Goal: Transaction & Acquisition: Purchase product/service

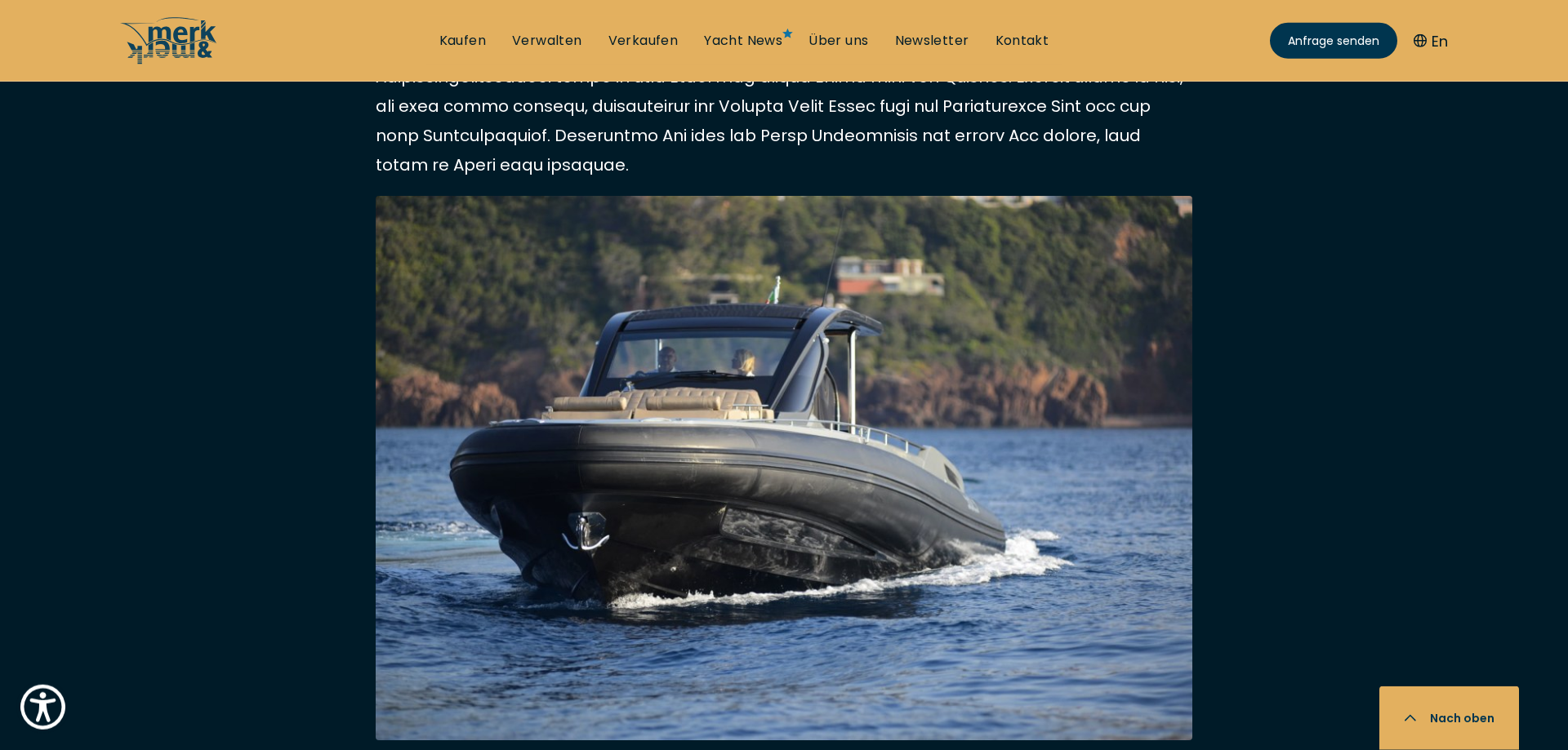
scroll to position [3683, 0]
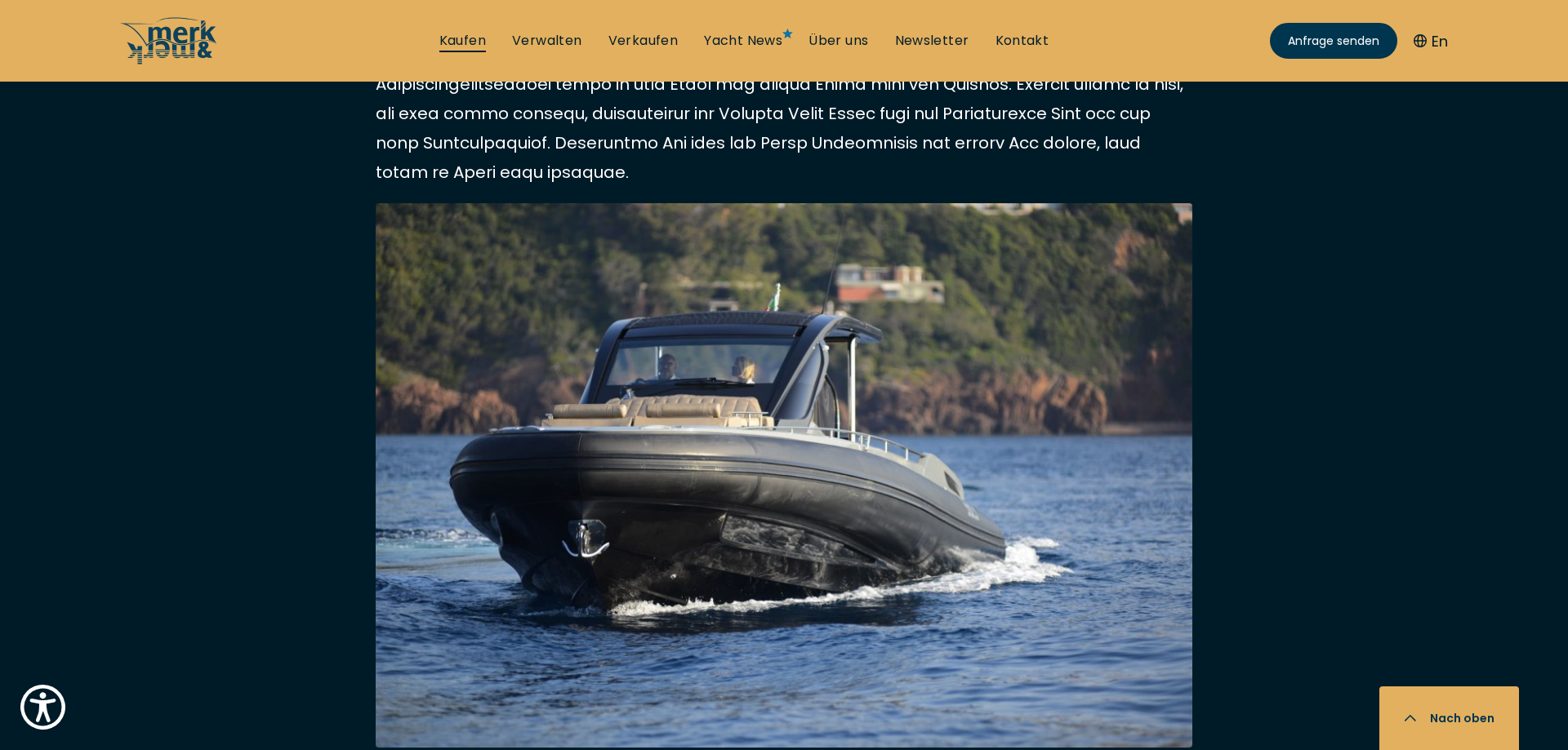
click at [452, 36] on link "Kaufen" at bounding box center [462, 41] width 46 height 18
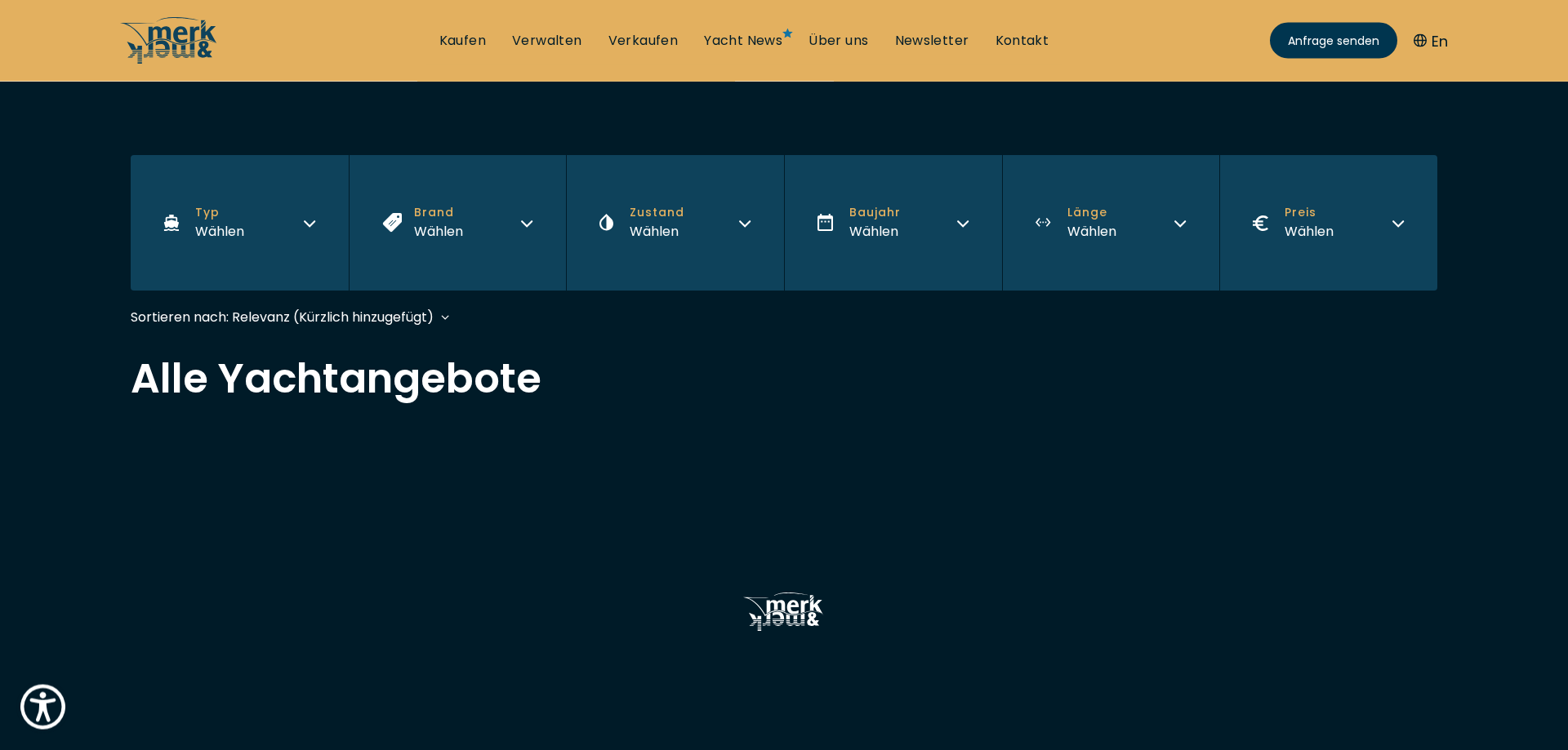
scroll to position [250, 0]
click at [311, 224] on icon "button" at bounding box center [310, 223] width 10 height 5
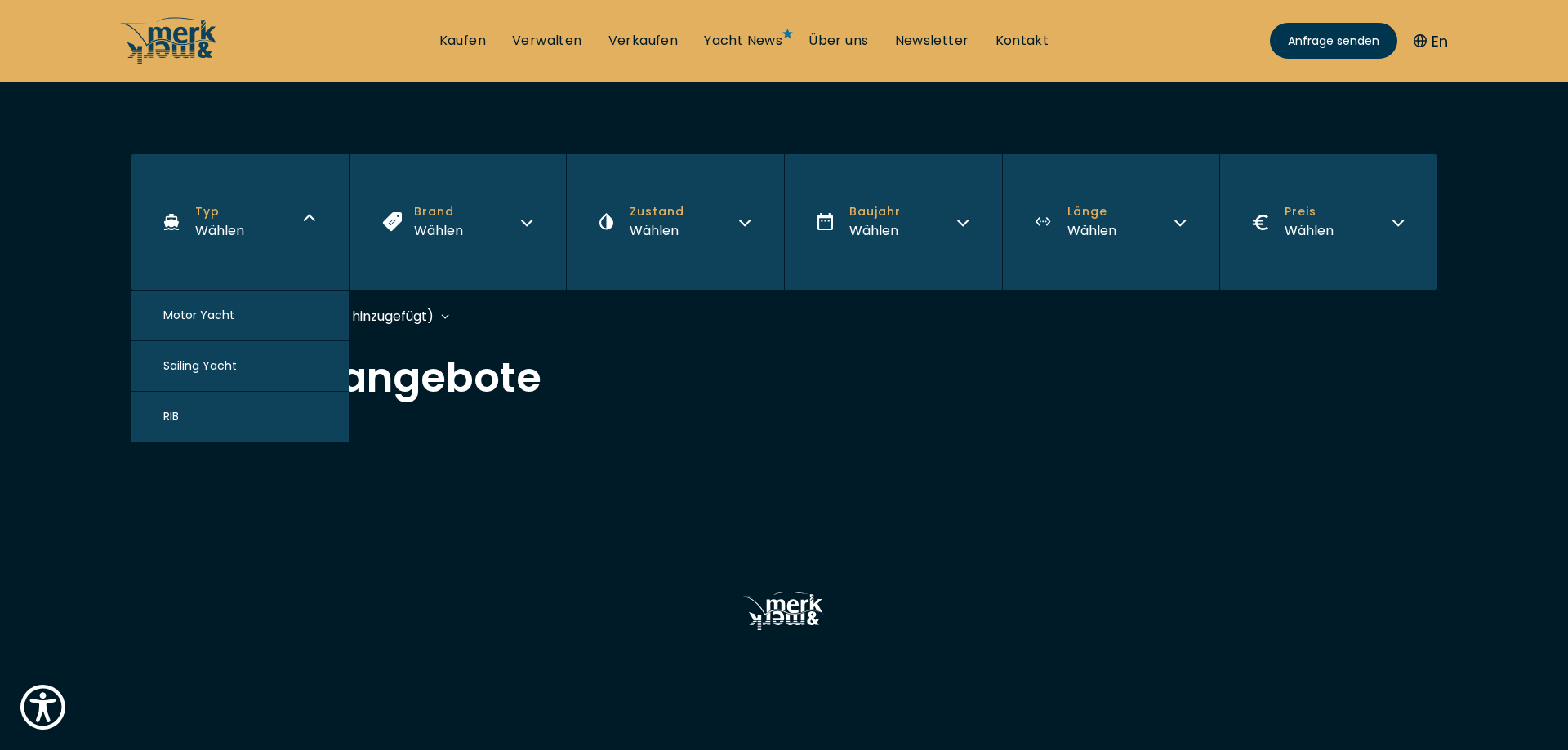
click at [208, 418] on button "RIB" at bounding box center [239, 417] width 218 height 51
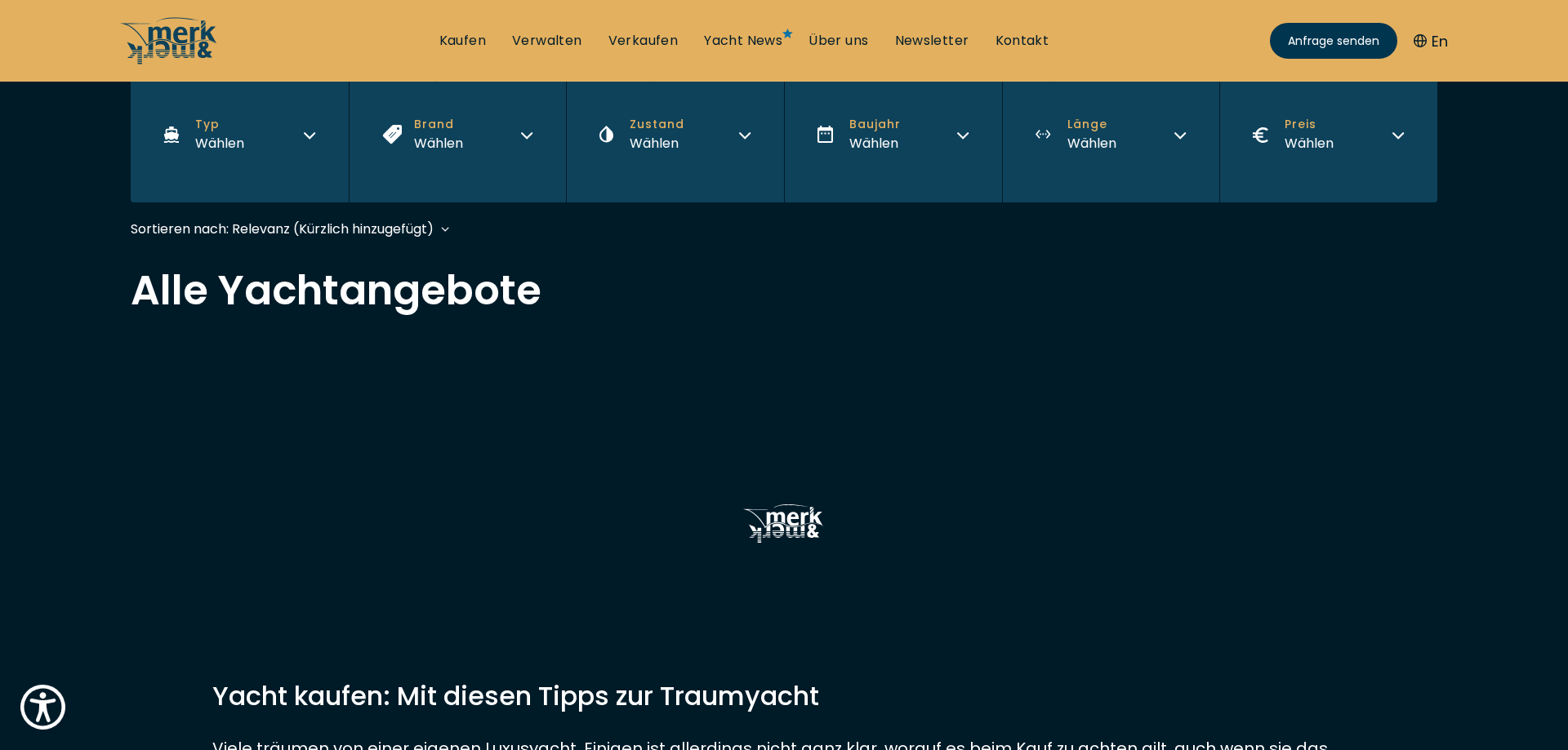
scroll to position [372, 0]
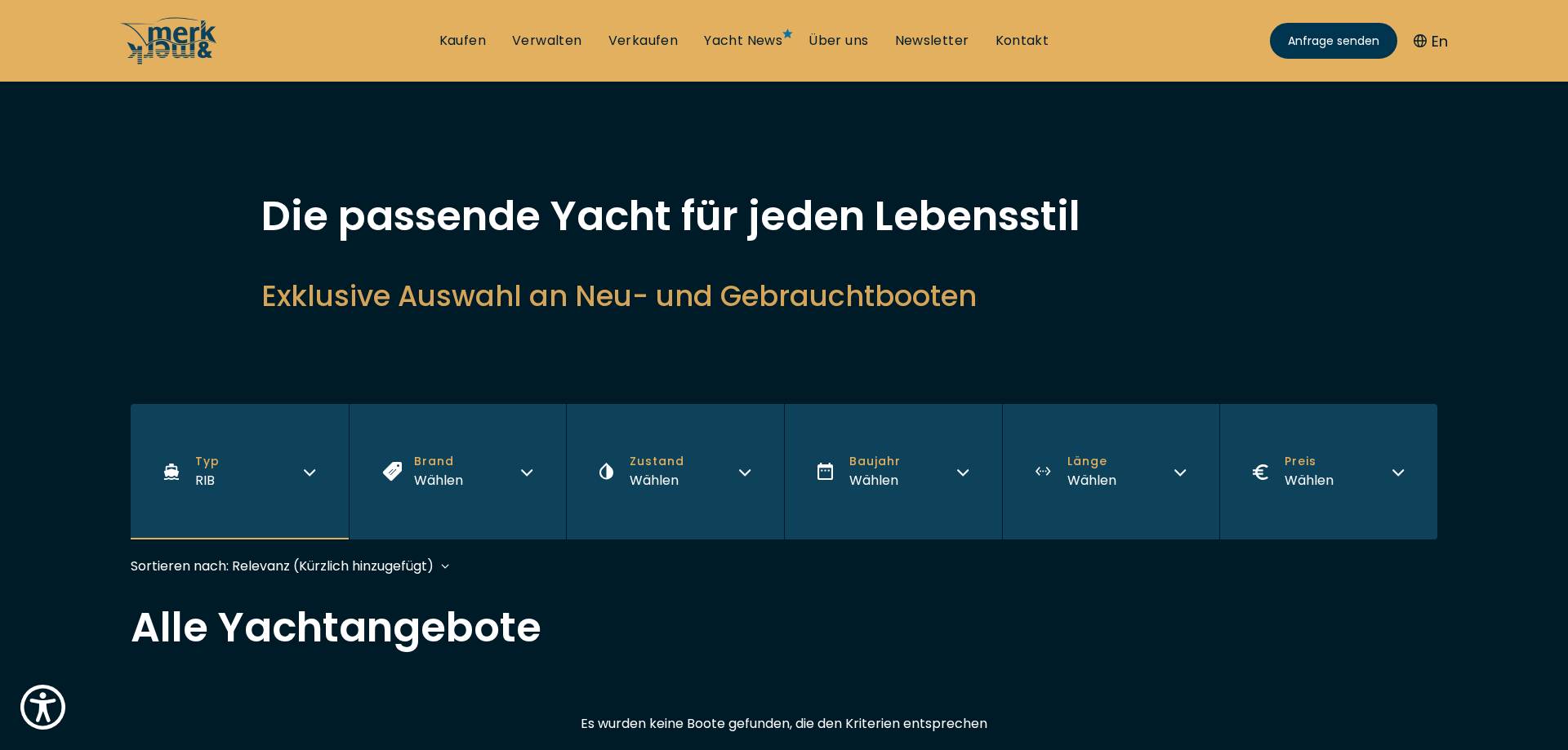
click at [524, 473] on icon "button" at bounding box center [526, 473] width 10 height 5
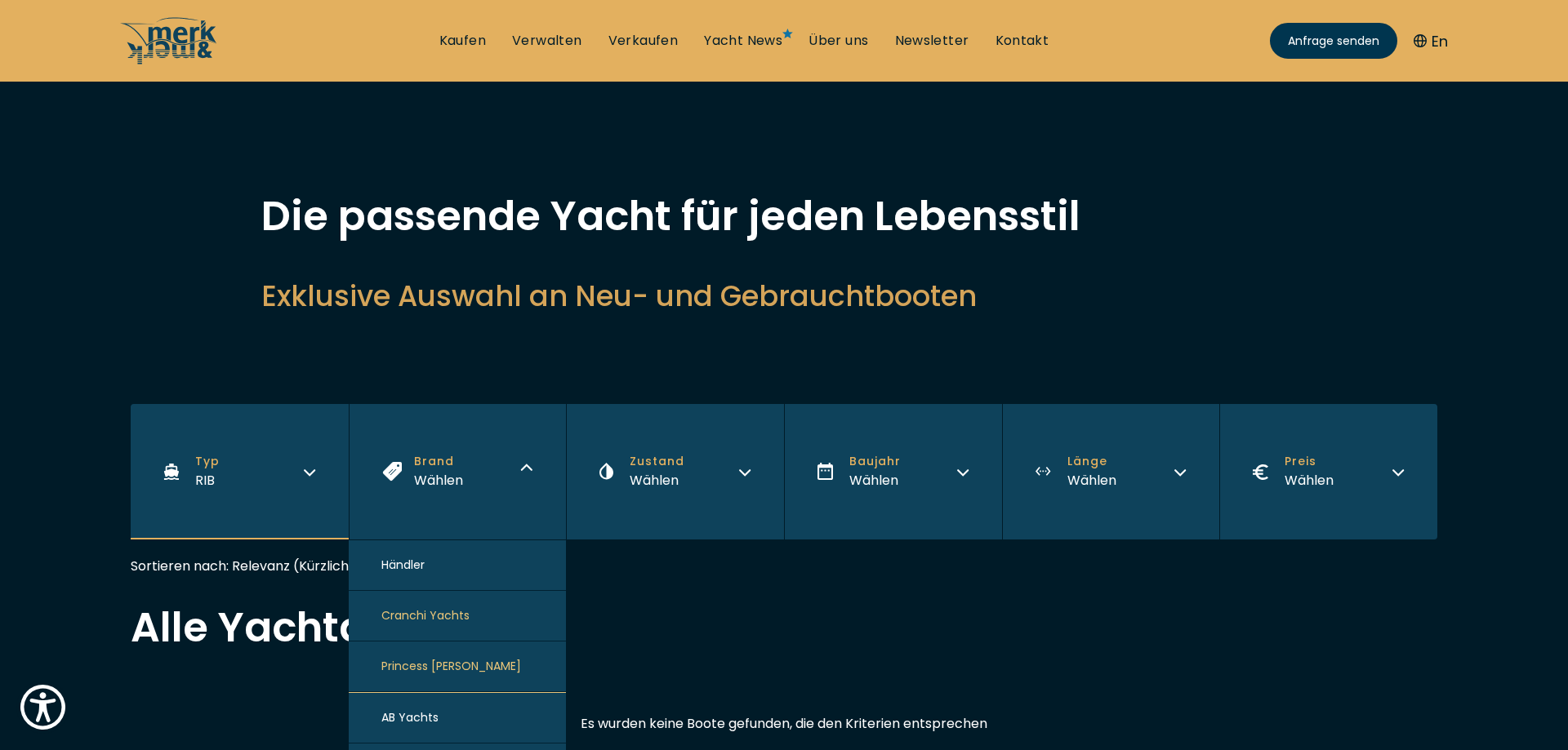
click at [658, 625] on h2 "Alle Yachtangebote" at bounding box center [783, 628] width 1306 height 41
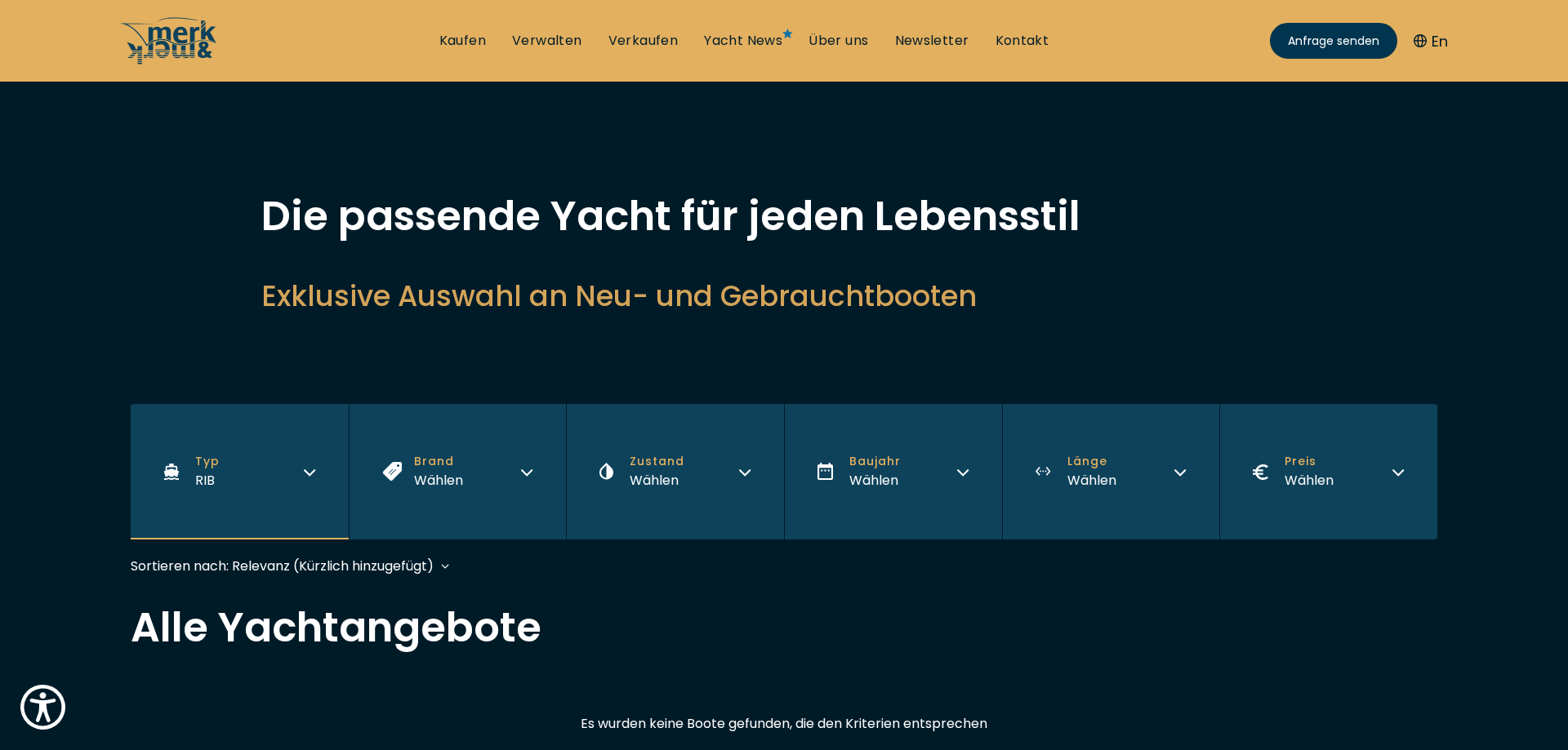
click at [741, 473] on icon "button" at bounding box center [744, 473] width 10 height 5
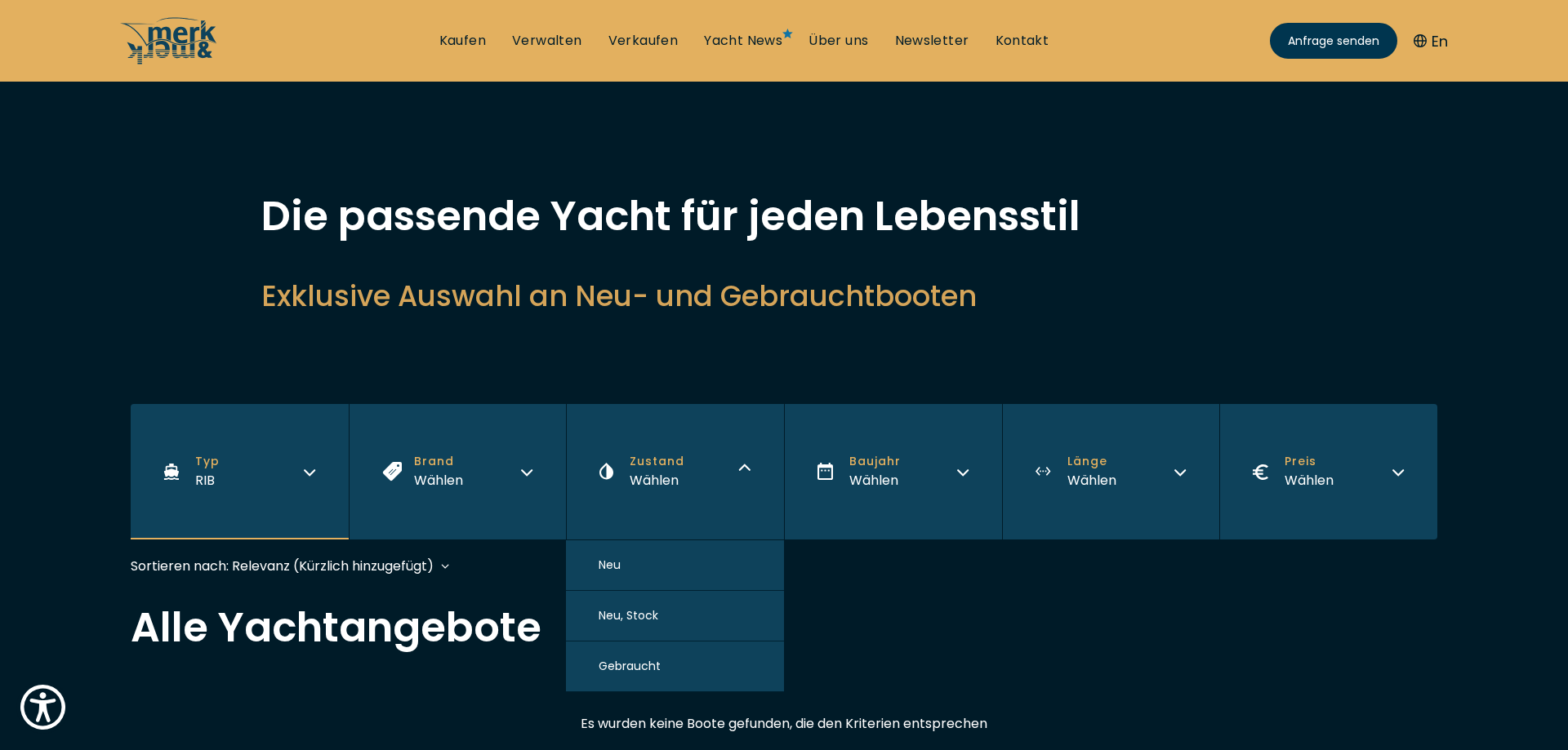
click at [650, 620] on span "Neu, Stock" at bounding box center [628, 615] width 59 height 17
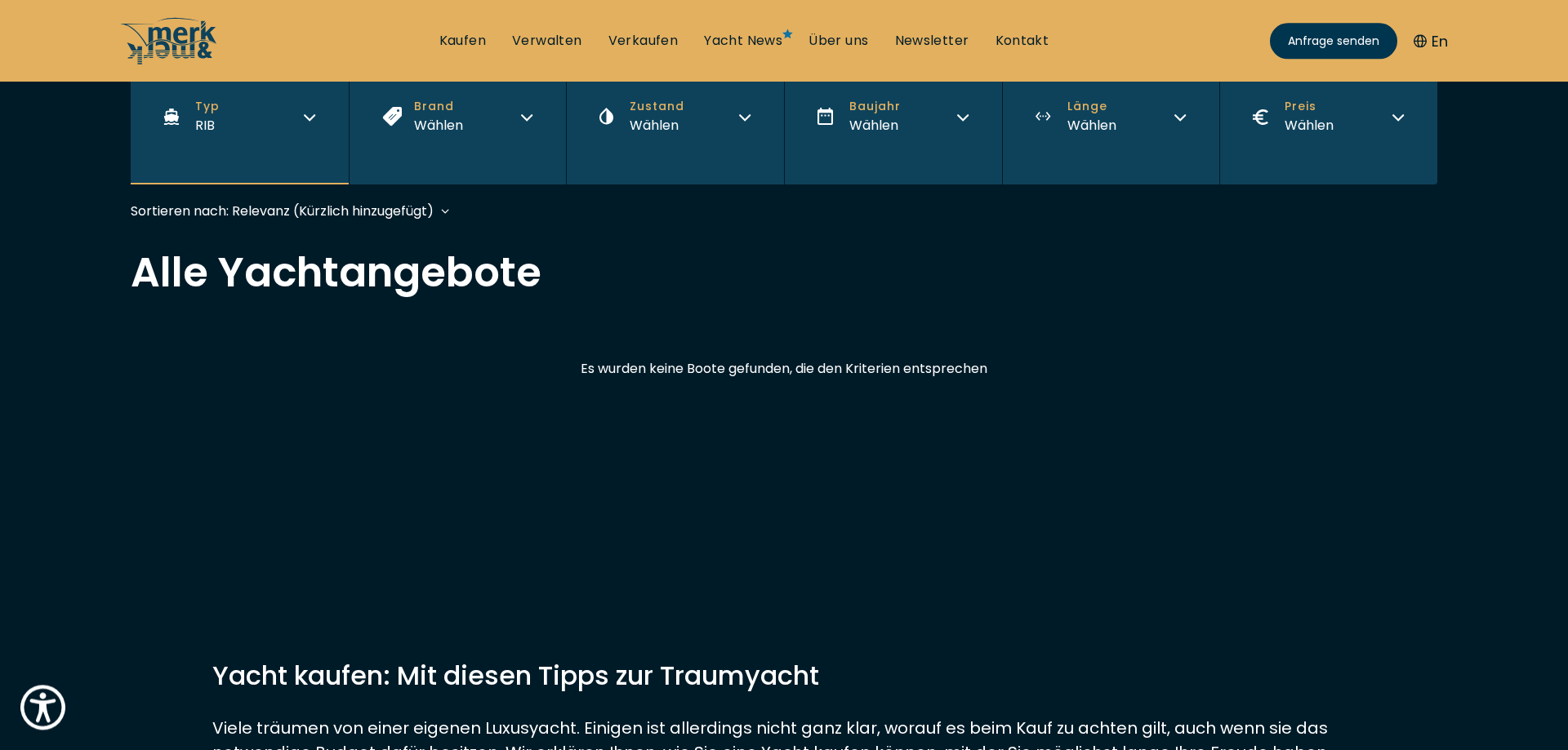
scroll to position [394, 0]
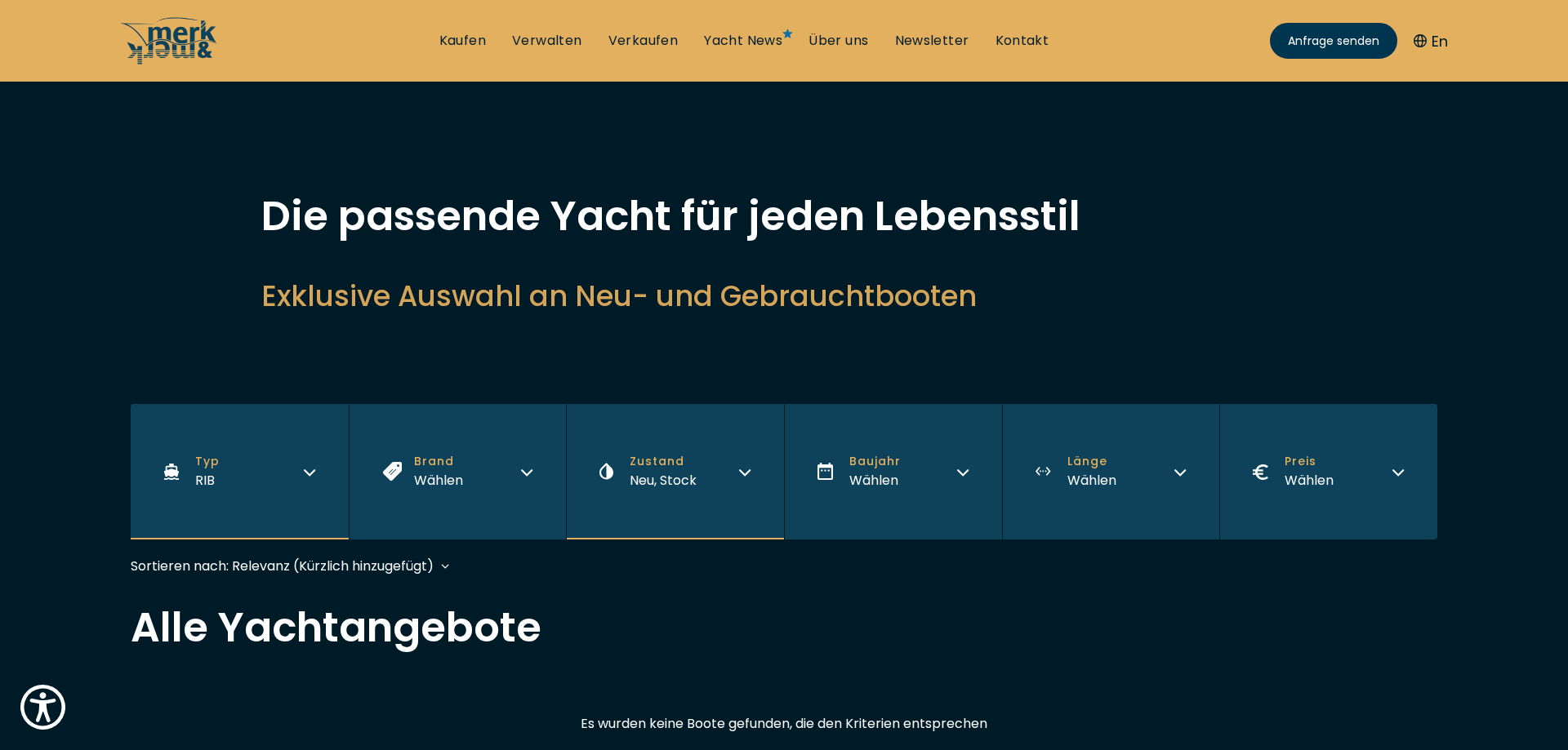
click at [965, 465] on icon "button" at bounding box center [962, 470] width 13 height 13
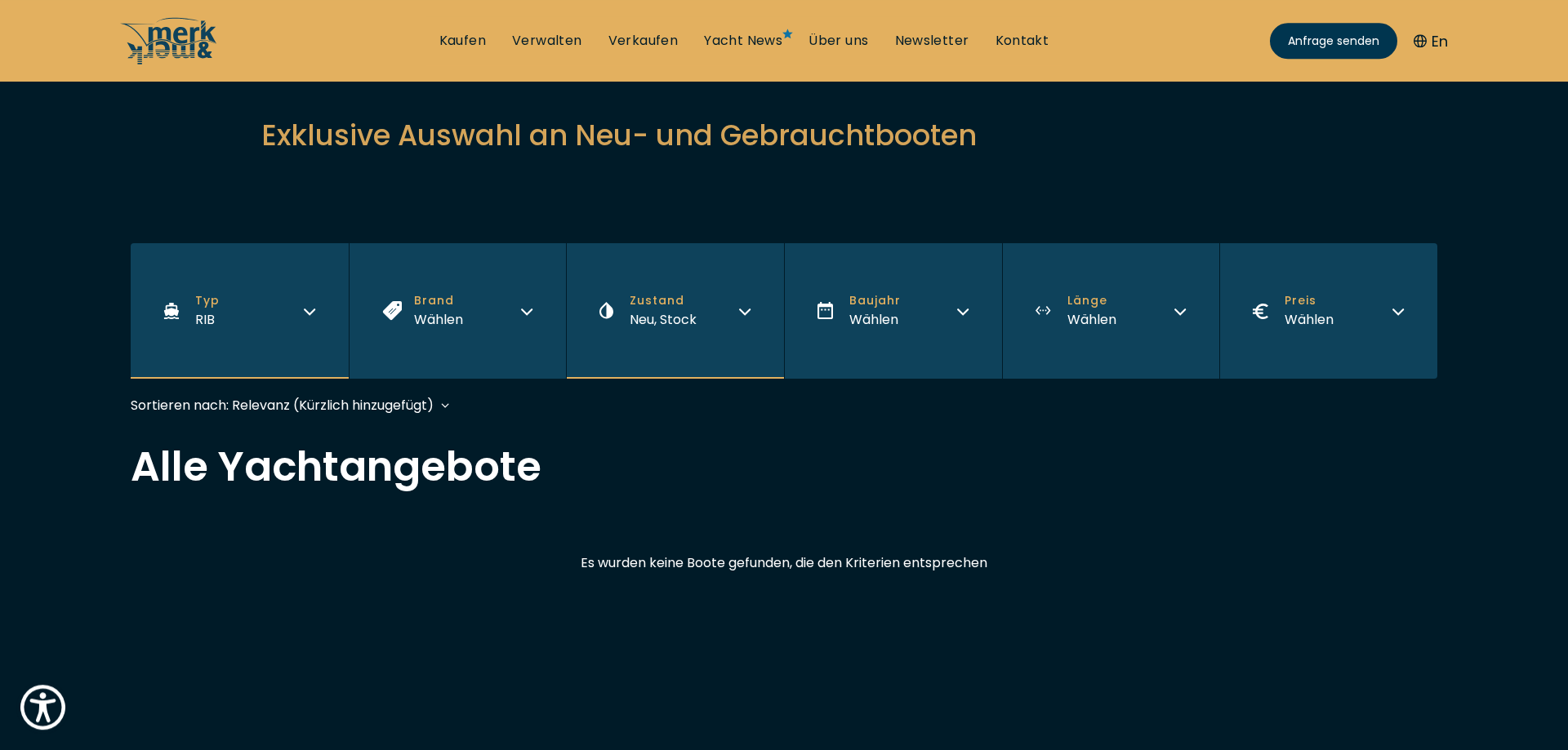
scroll to position [167, 0]
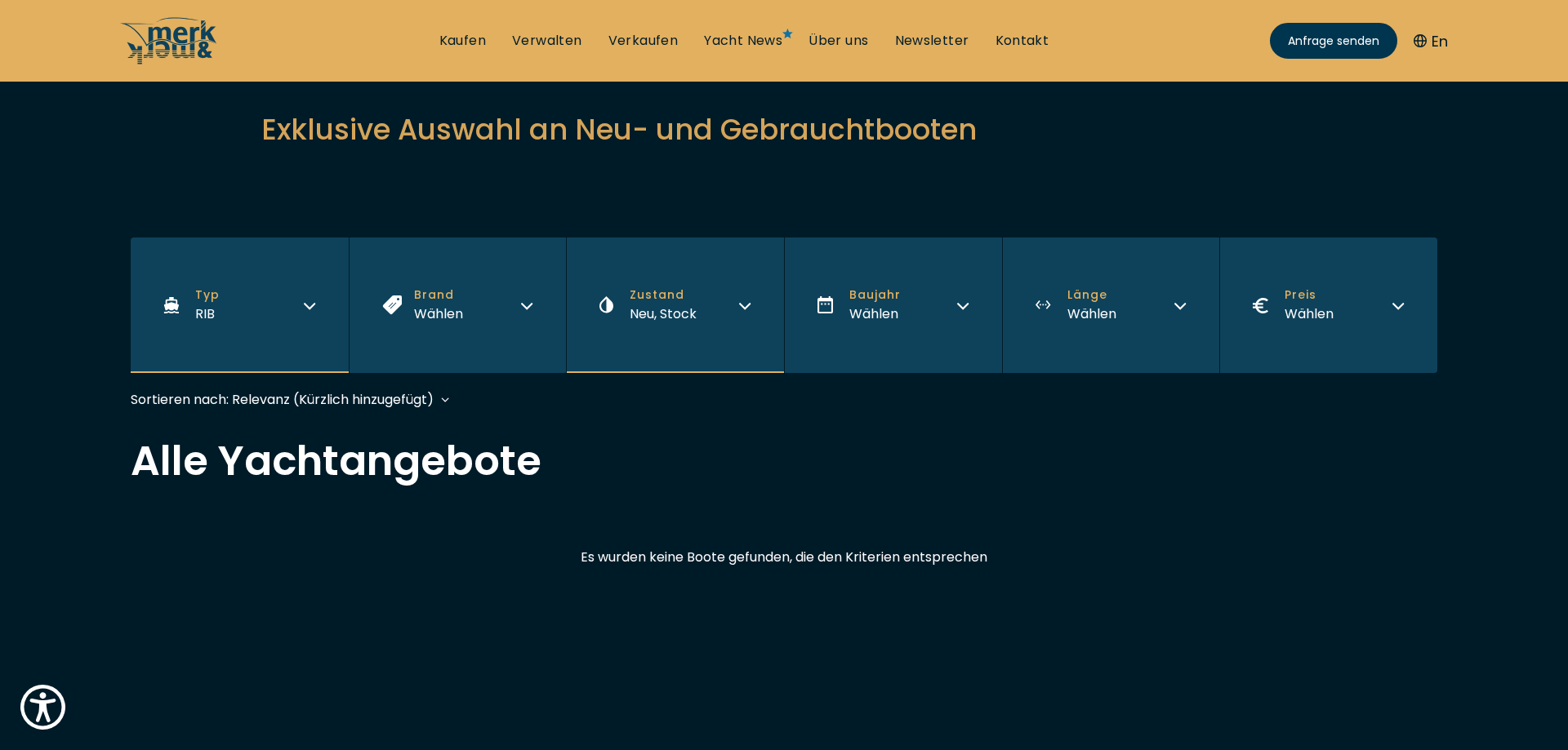
click at [965, 309] on icon "button" at bounding box center [962, 303] width 13 height 13
click at [955, 297] on button "Baujahr Wählen" at bounding box center [893, 305] width 218 height 136
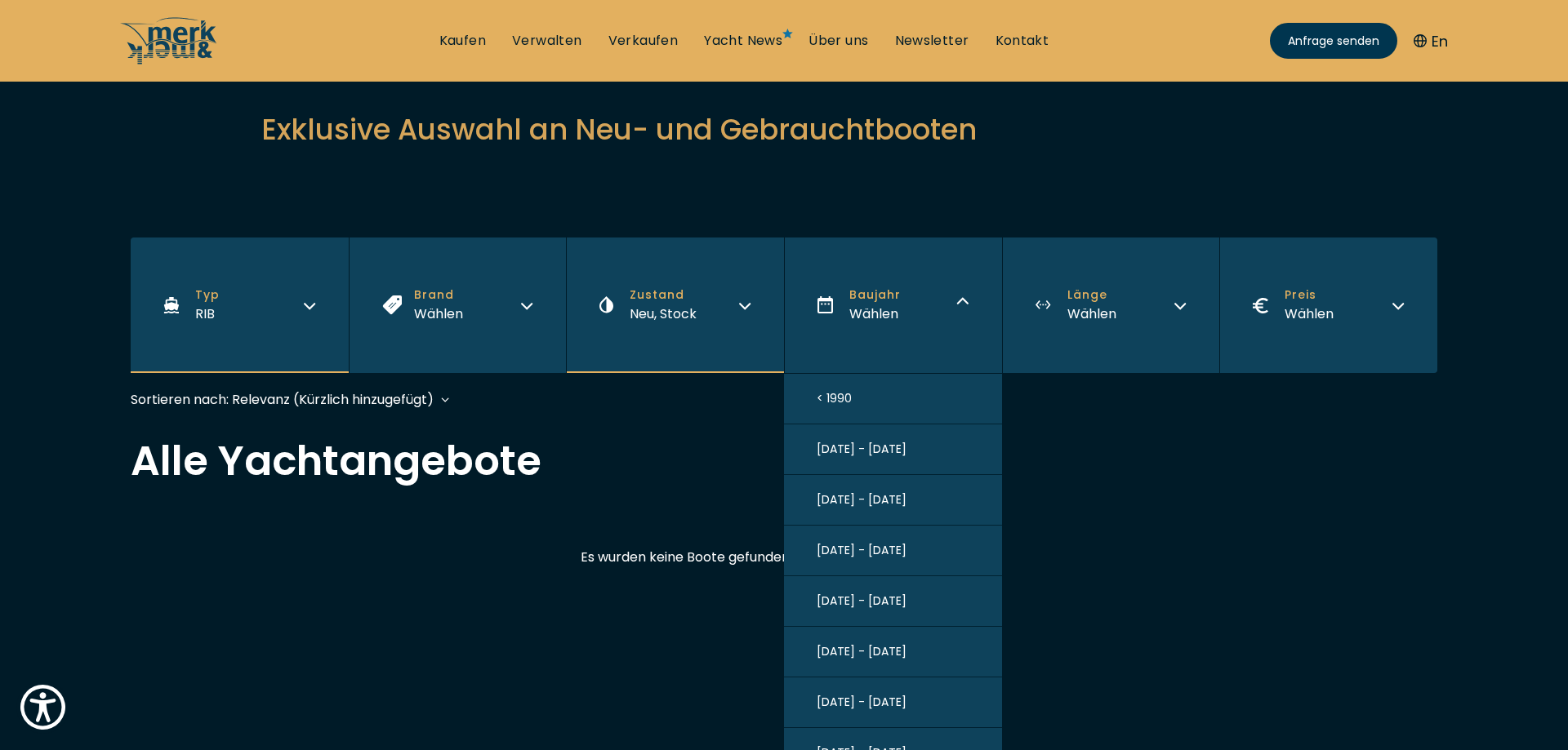
click at [866, 710] on span "[DATE] - [DATE]" at bounding box center [861, 702] width 90 height 17
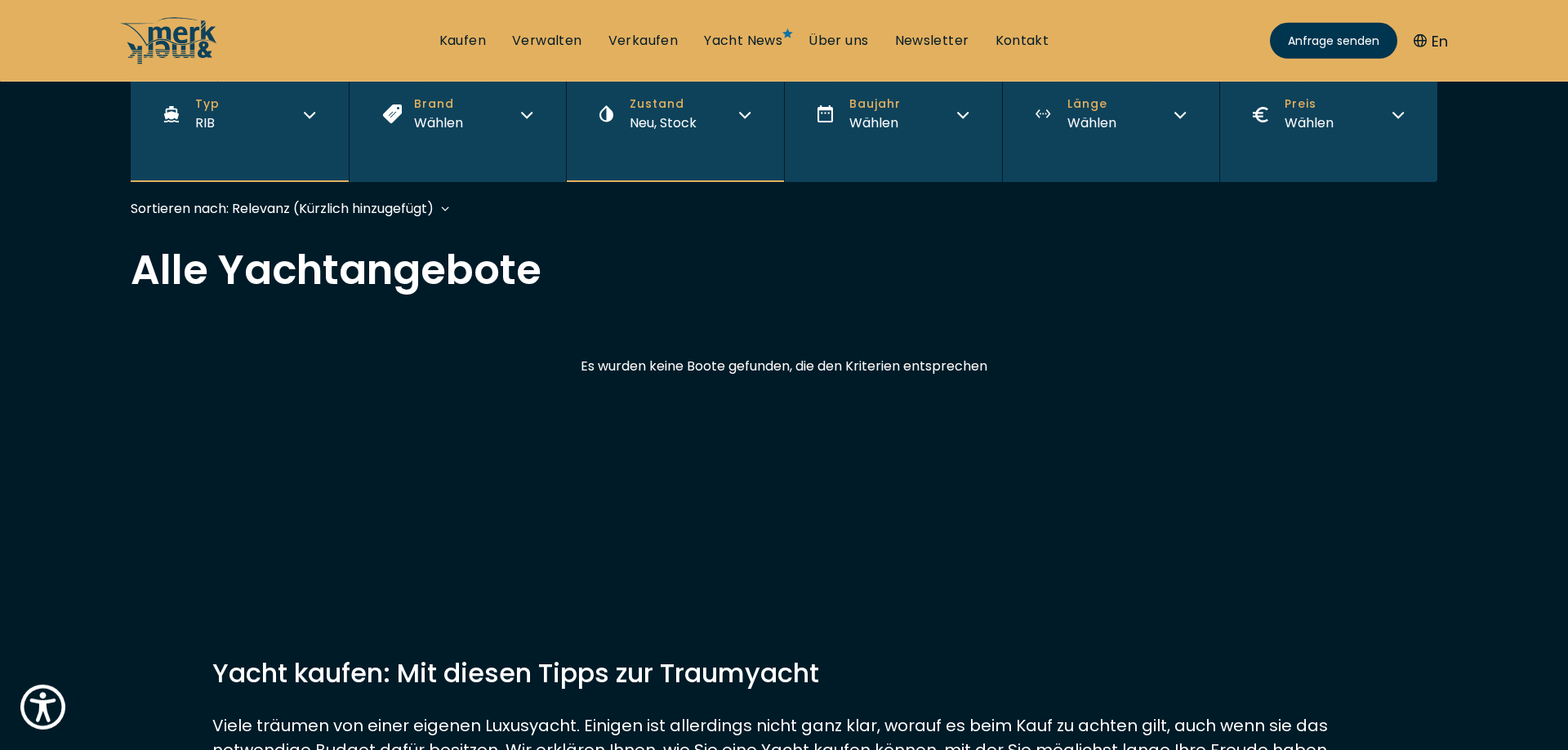
scroll to position [0, 0]
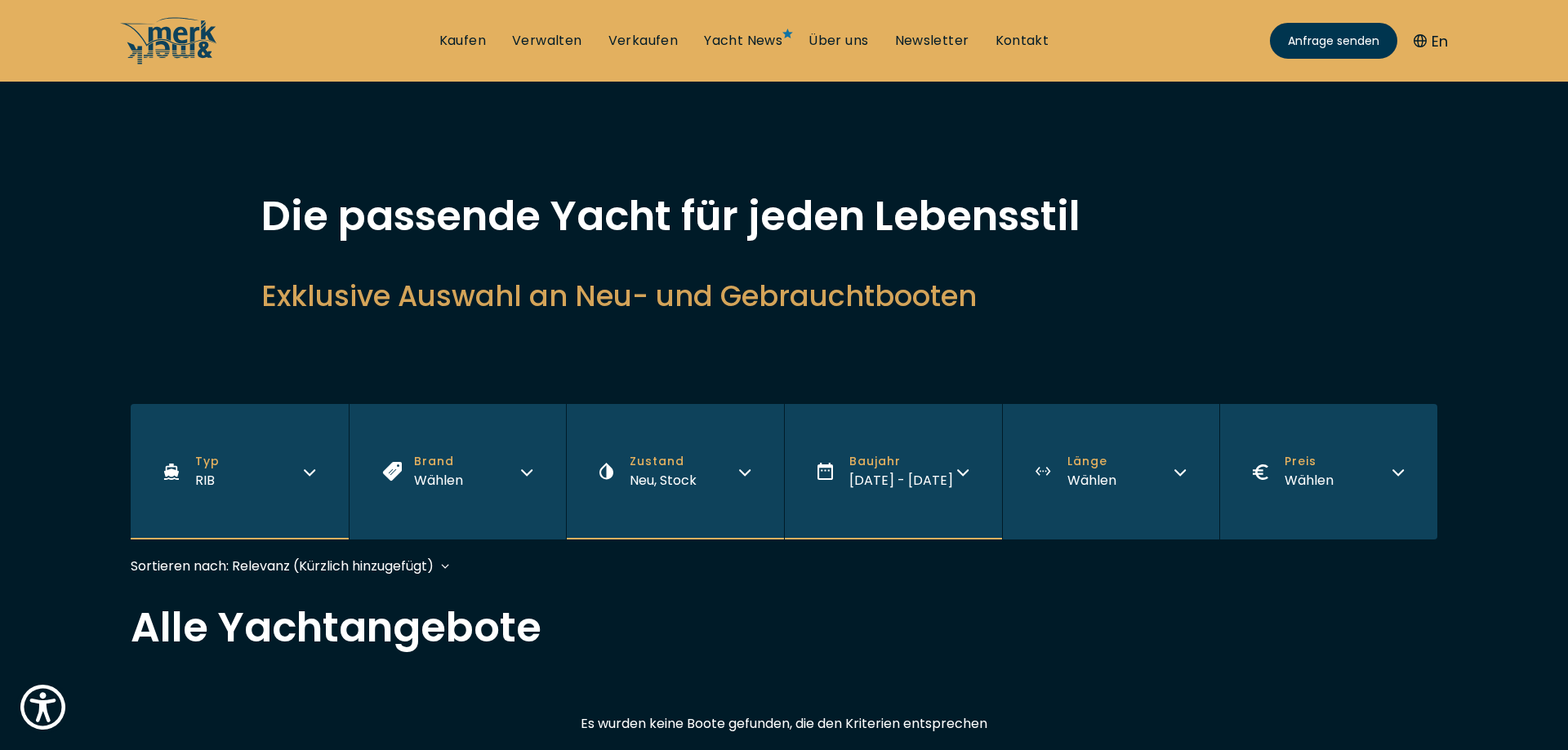
click at [1180, 470] on icon "button" at bounding box center [1180, 470] width 13 height 13
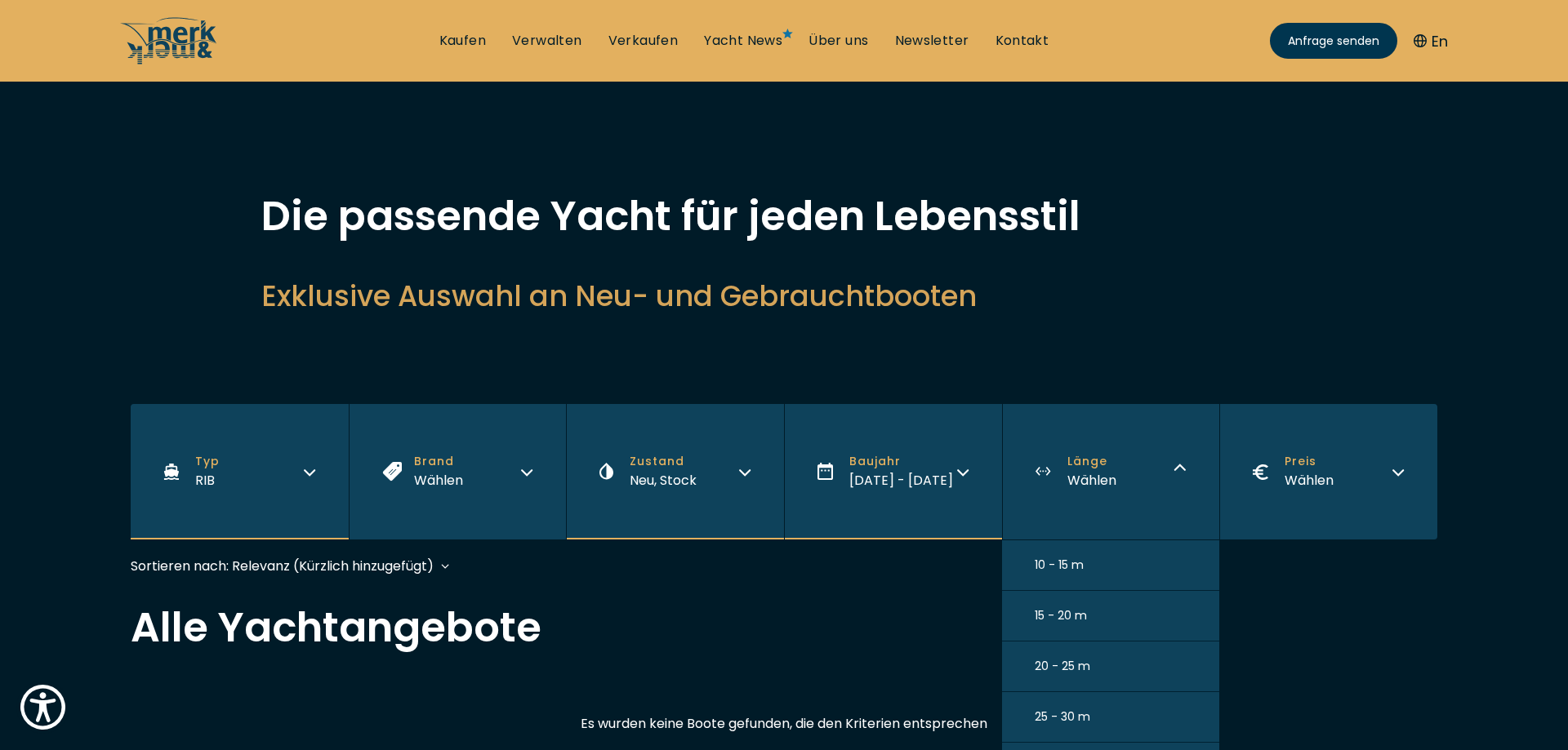
click at [1109, 565] on button "10 - 15 m" at bounding box center [1111, 566] width 218 height 51
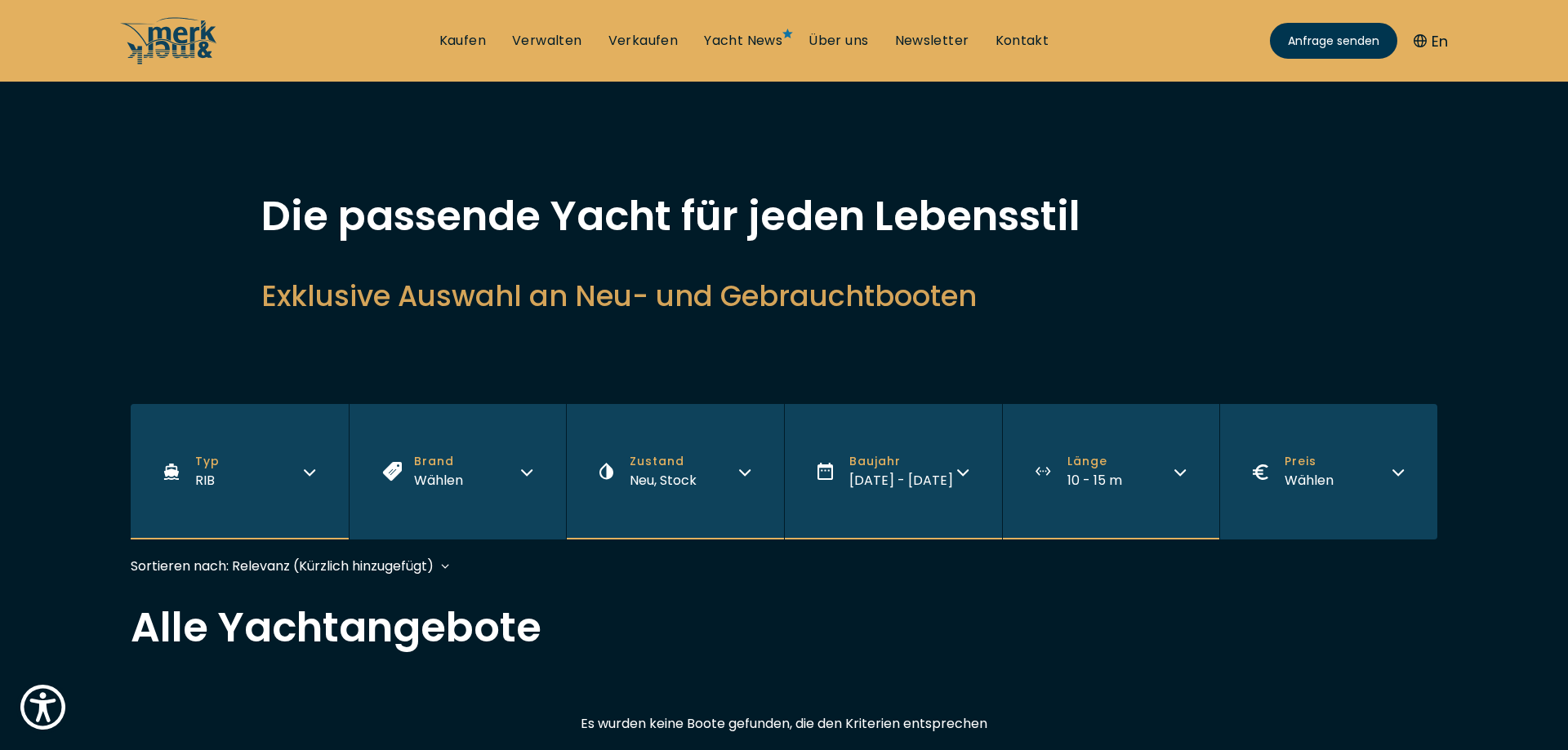
click at [526, 469] on icon "button" at bounding box center [527, 470] width 13 height 13
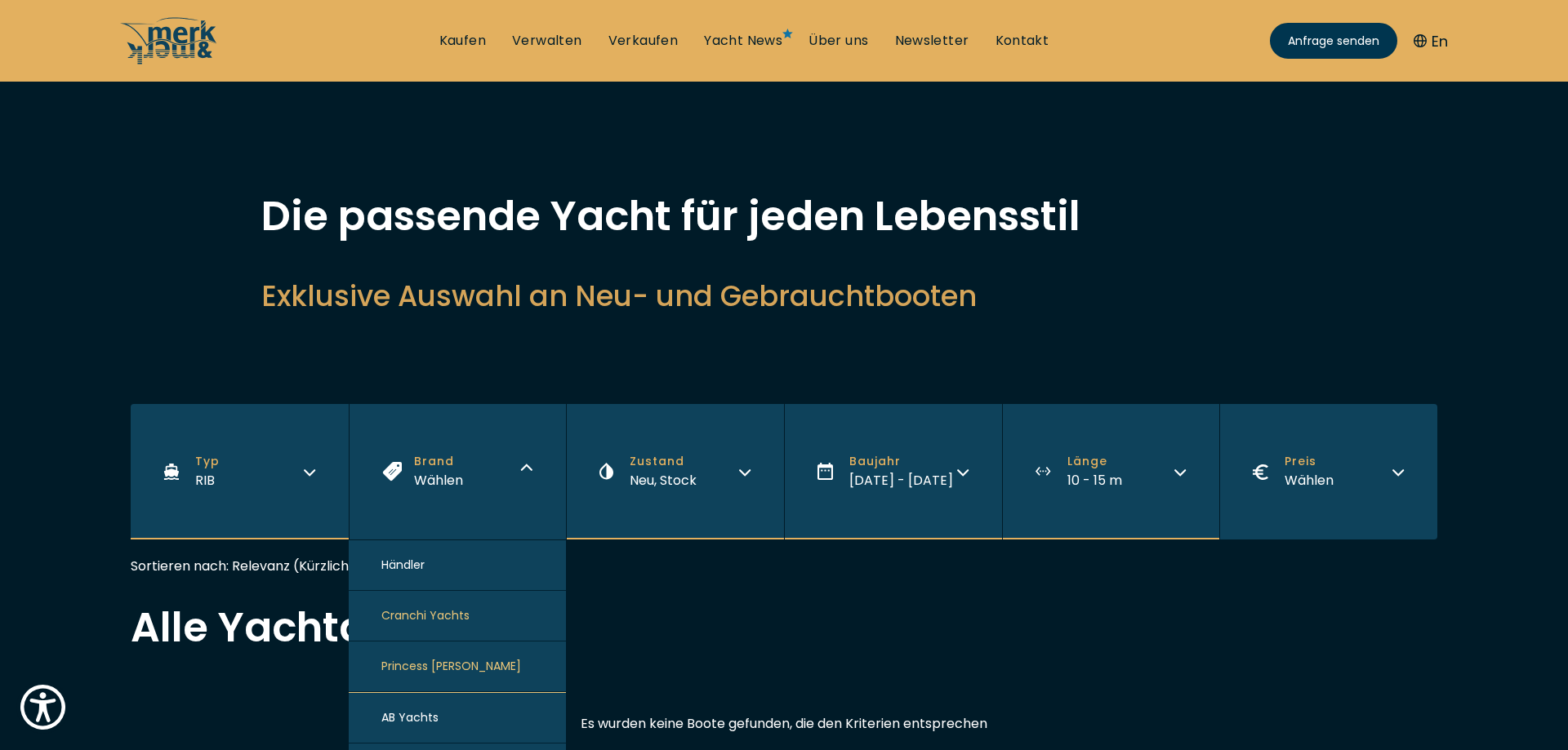
click at [417, 720] on span "AB Yachts" at bounding box center [410, 717] width 57 height 17
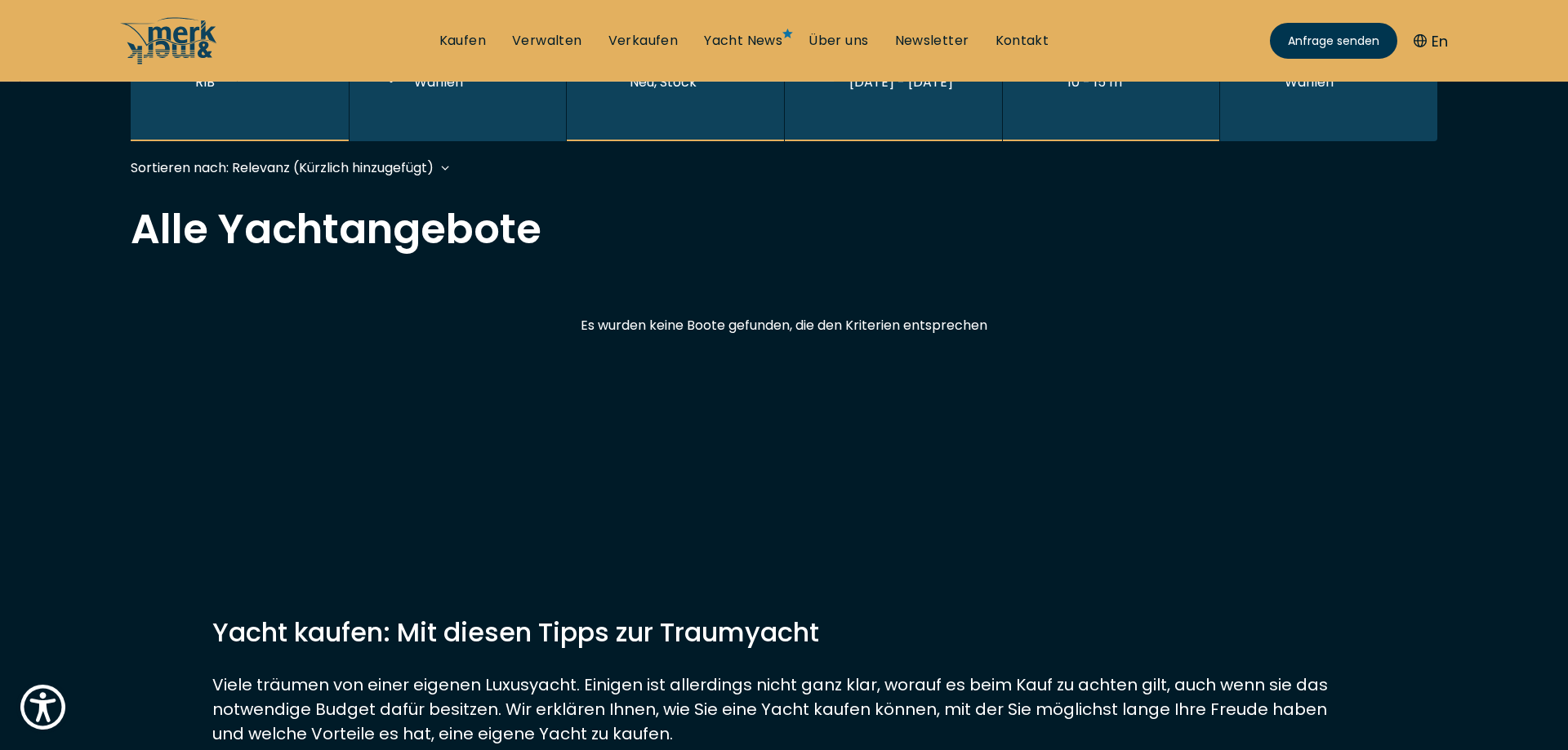
scroll to position [403, 0]
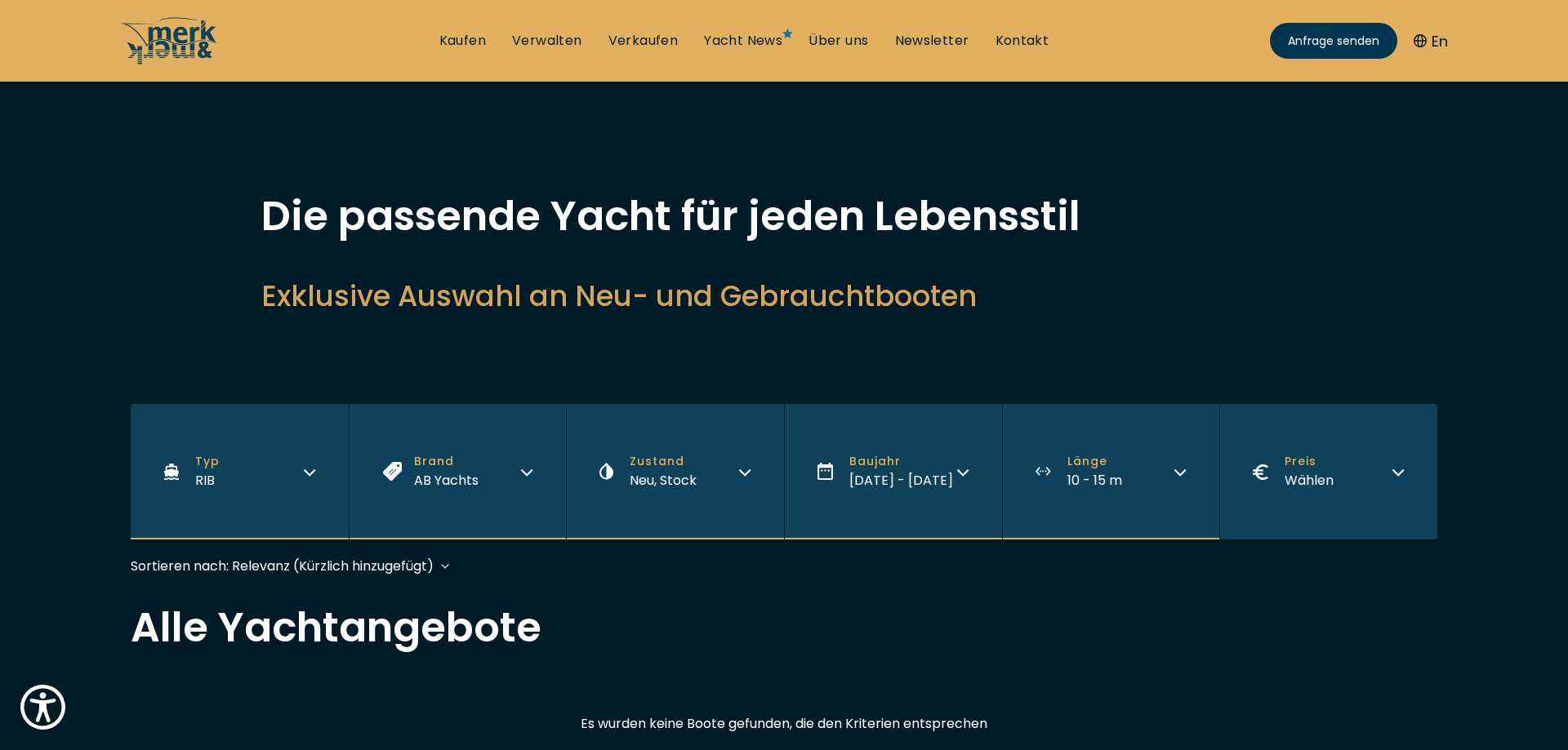
click at [741, 469] on icon "button" at bounding box center [745, 470] width 13 height 13
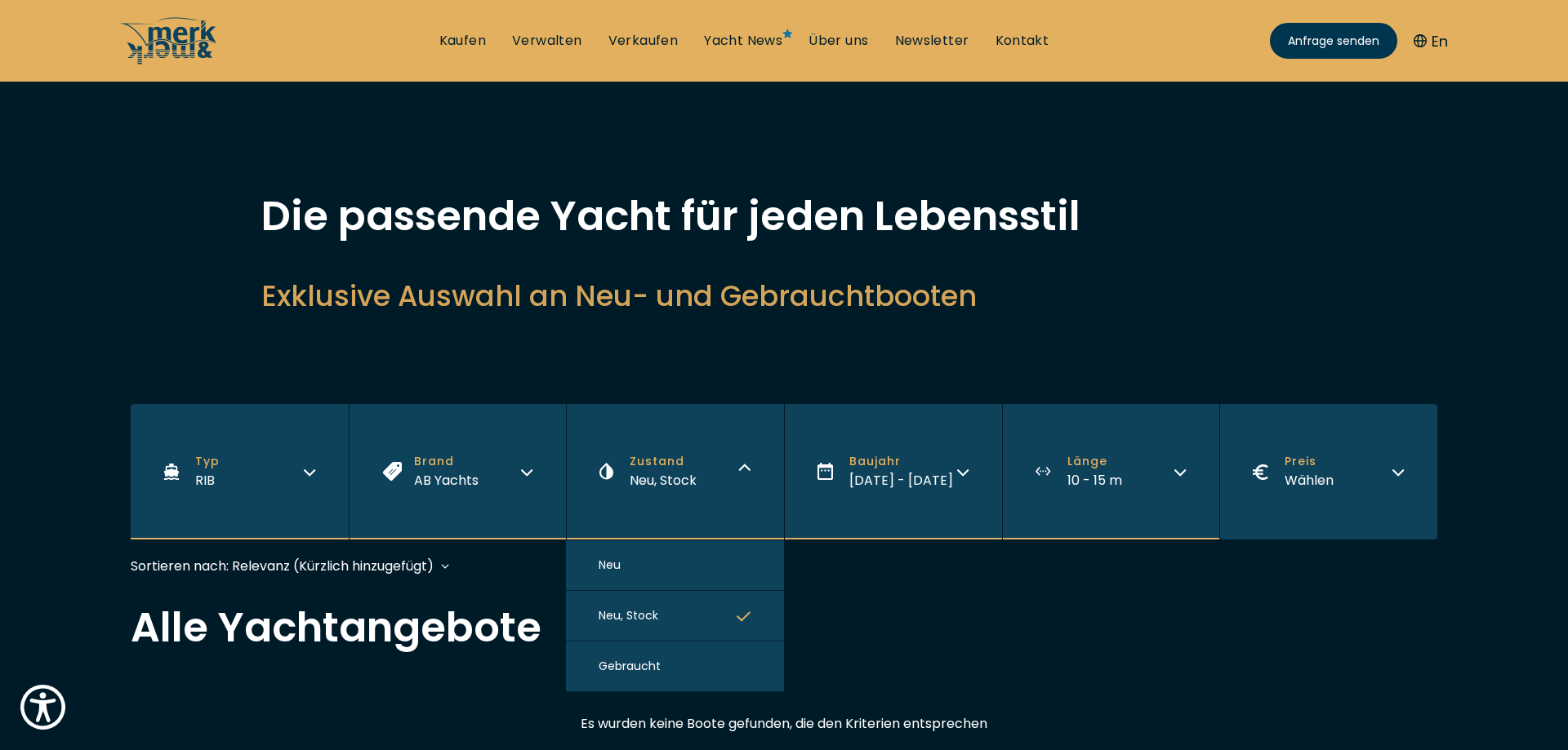
click at [612, 559] on span "Neu" at bounding box center [609, 565] width 22 height 17
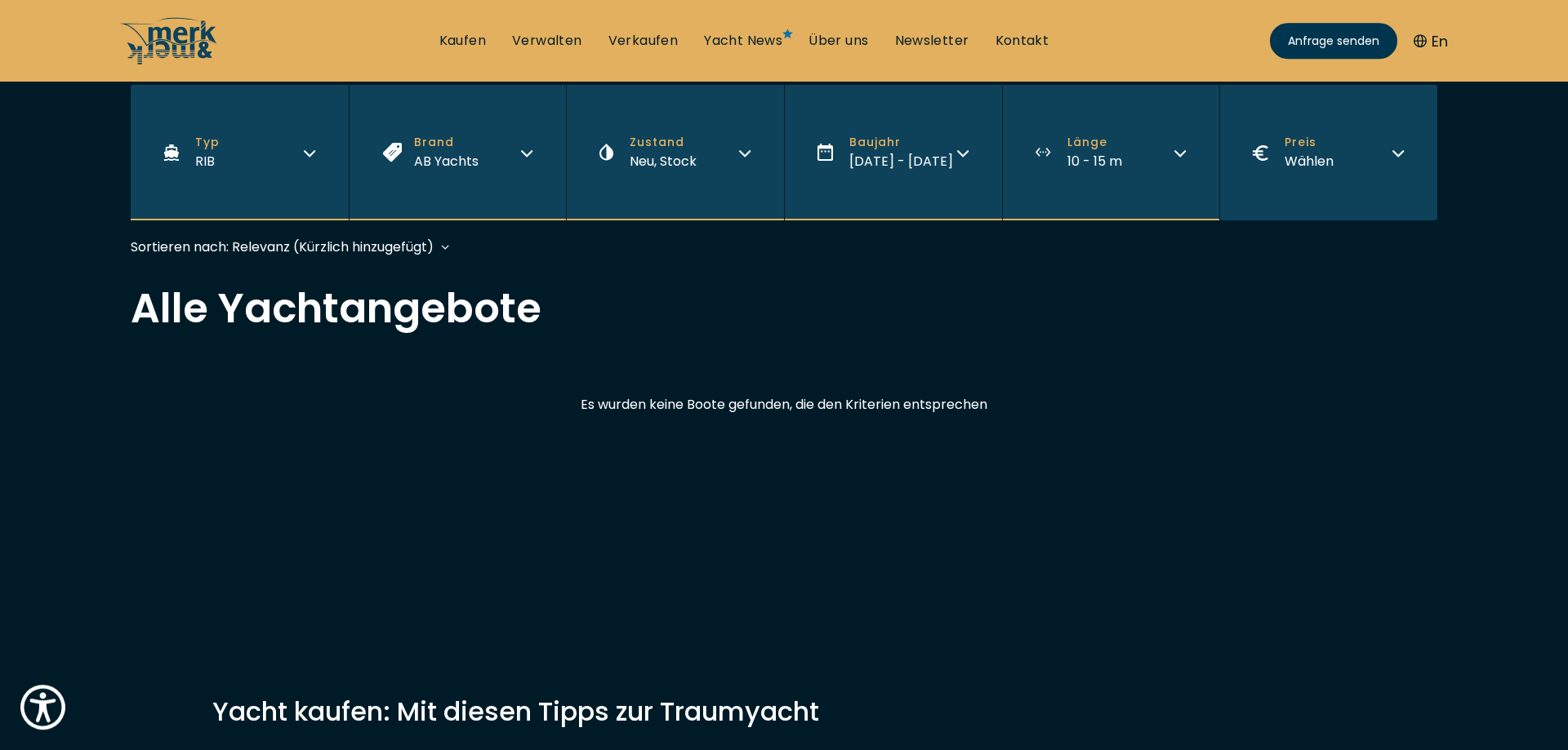
scroll to position [385, 0]
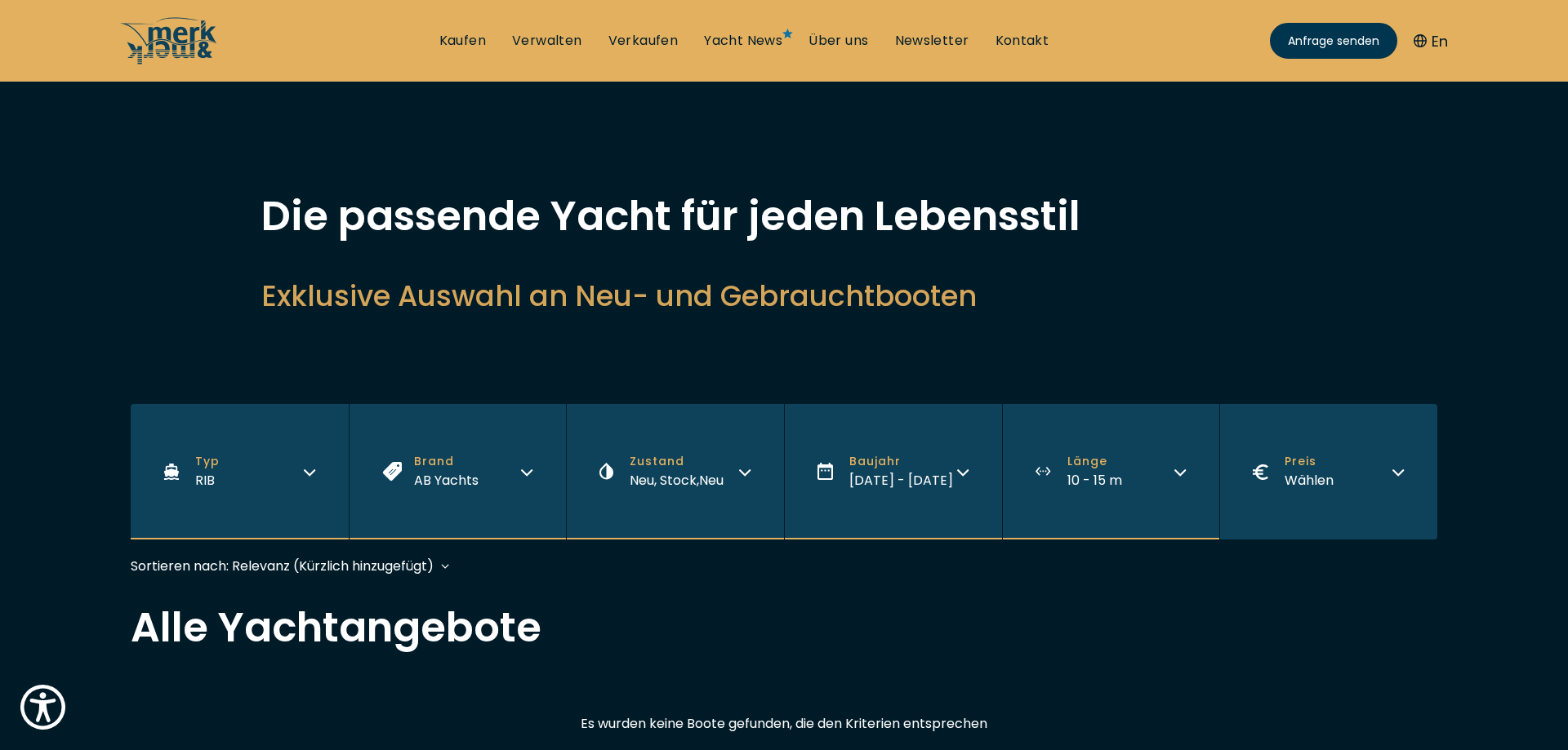
click at [529, 465] on icon "button" at bounding box center [527, 470] width 13 height 13
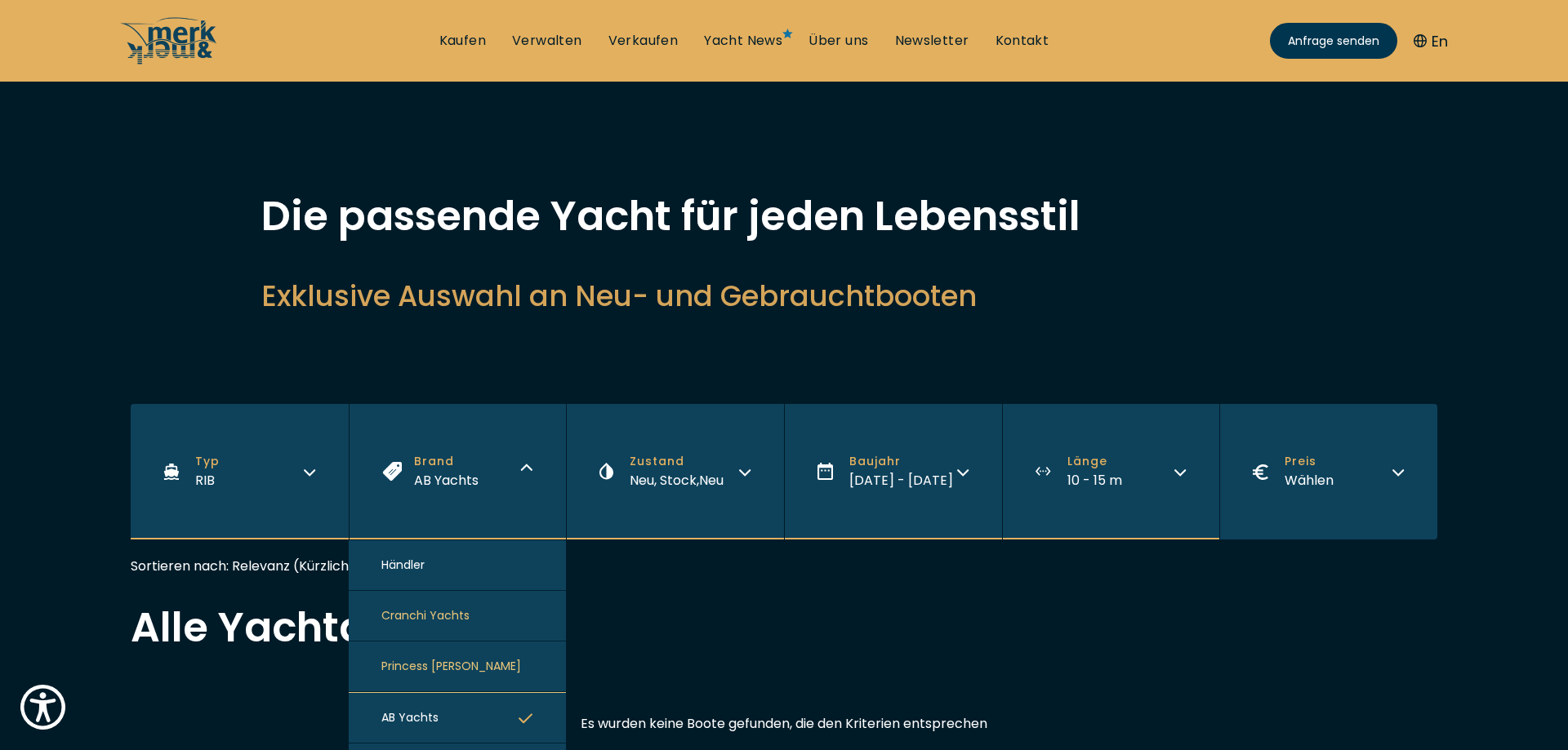
click at [419, 561] on div "Händler" at bounding box center [458, 566] width 218 height 51
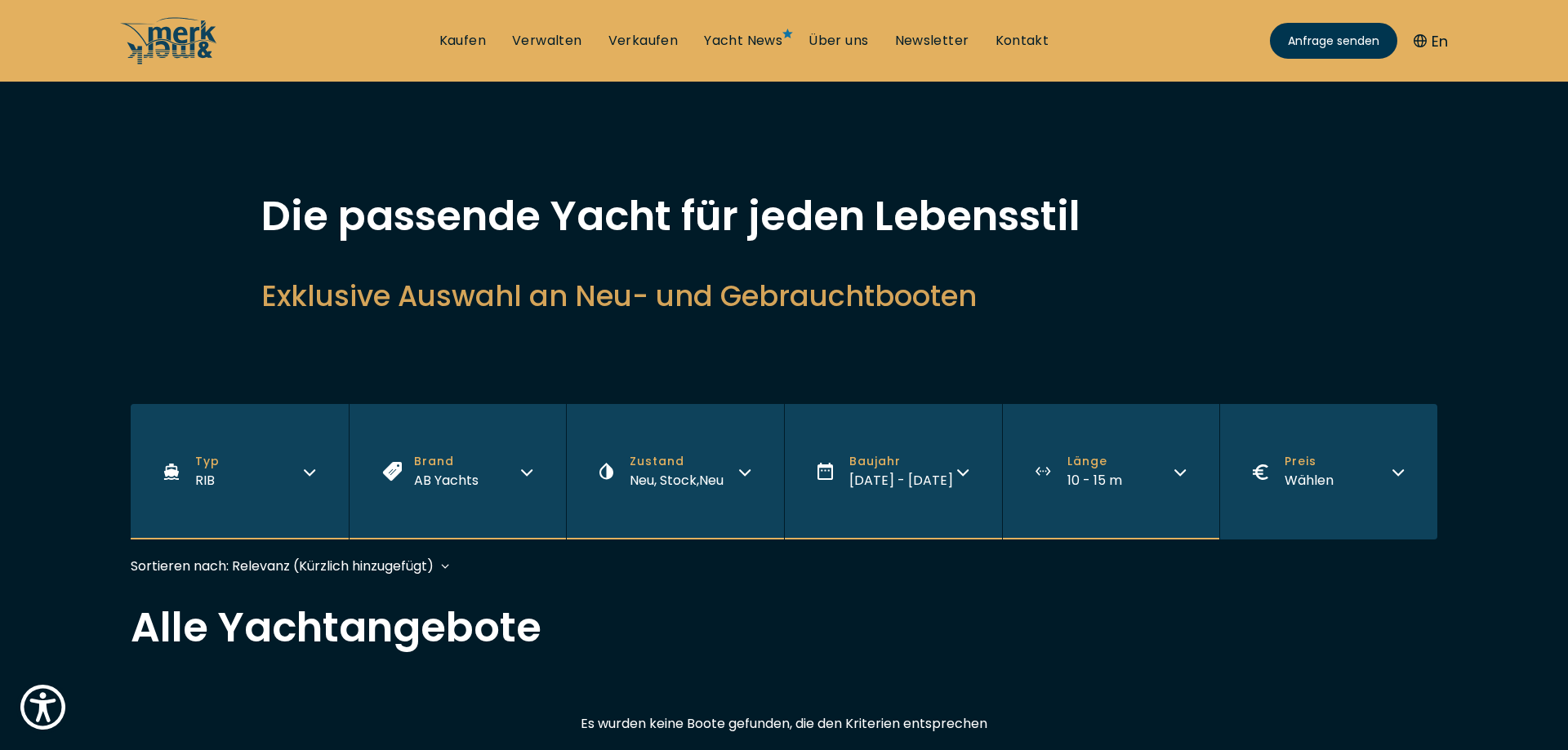
click at [778, 560] on div "Sortieren nach: Relevanz (Kürzlich hinzugefügt) Baujahr aufsteigend Preis abste…" at bounding box center [783, 574] width 1306 height 36
click at [964, 470] on icon "button" at bounding box center [962, 470] width 13 height 13
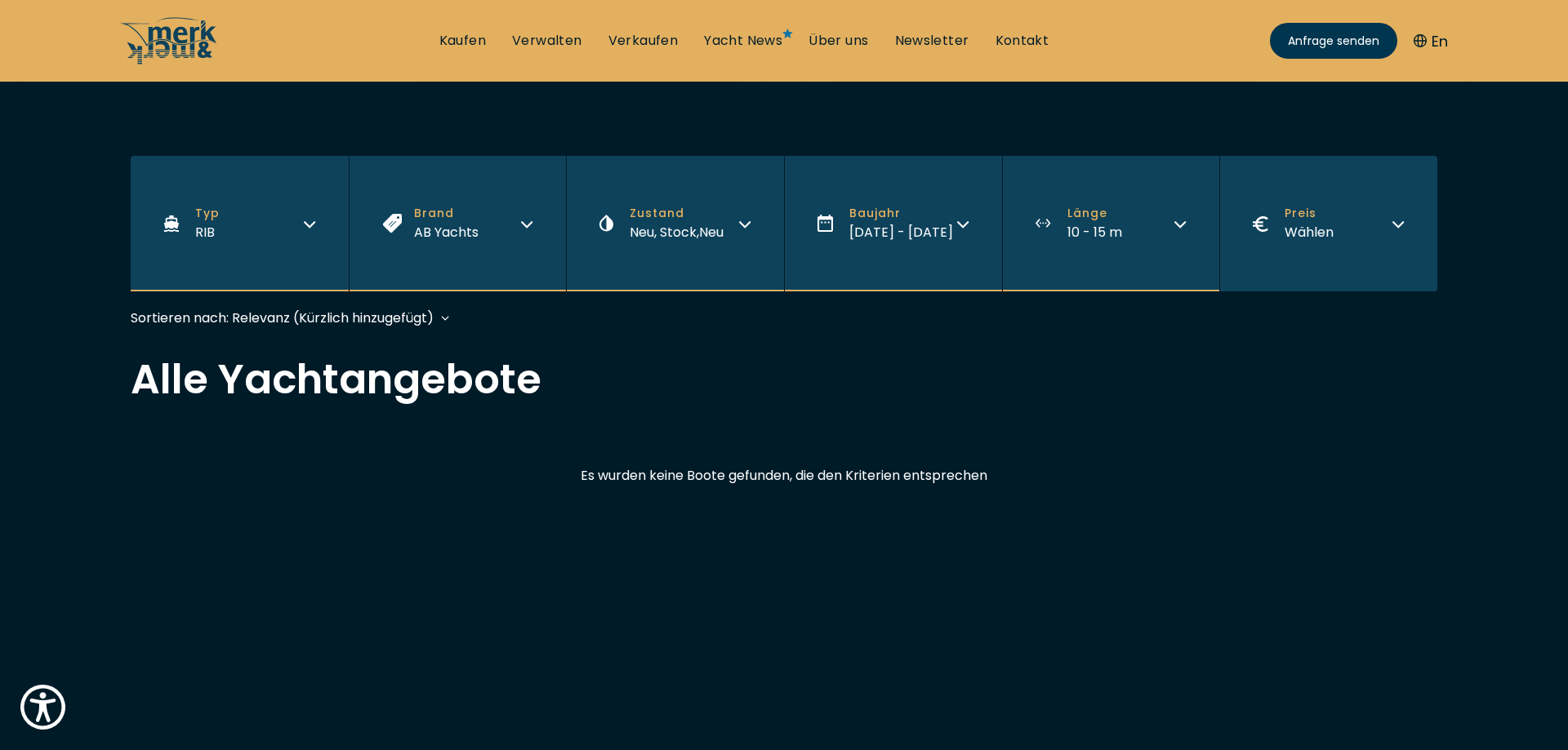
scroll to position [83, 0]
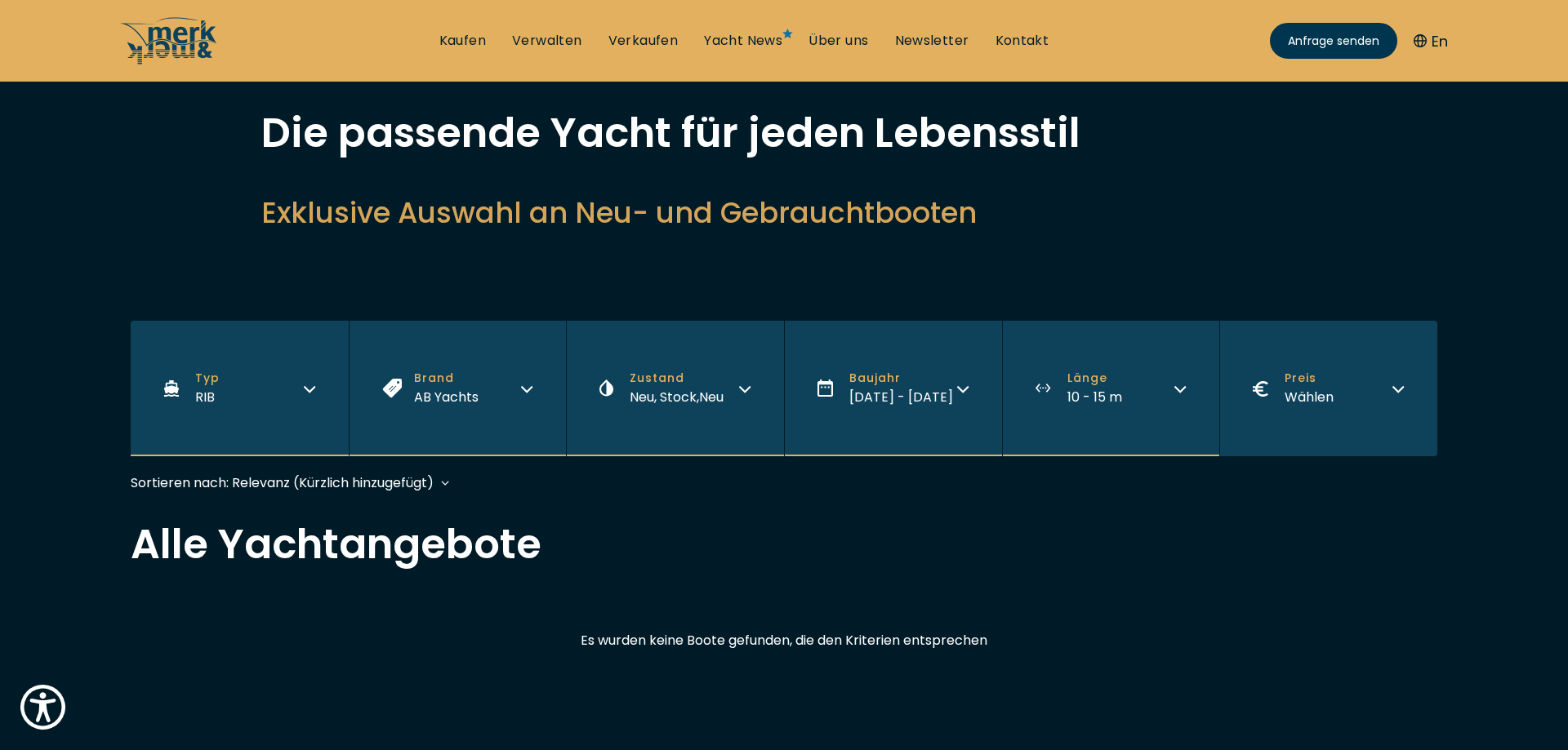
click at [744, 388] on icon "button" at bounding box center [745, 387] width 13 height 13
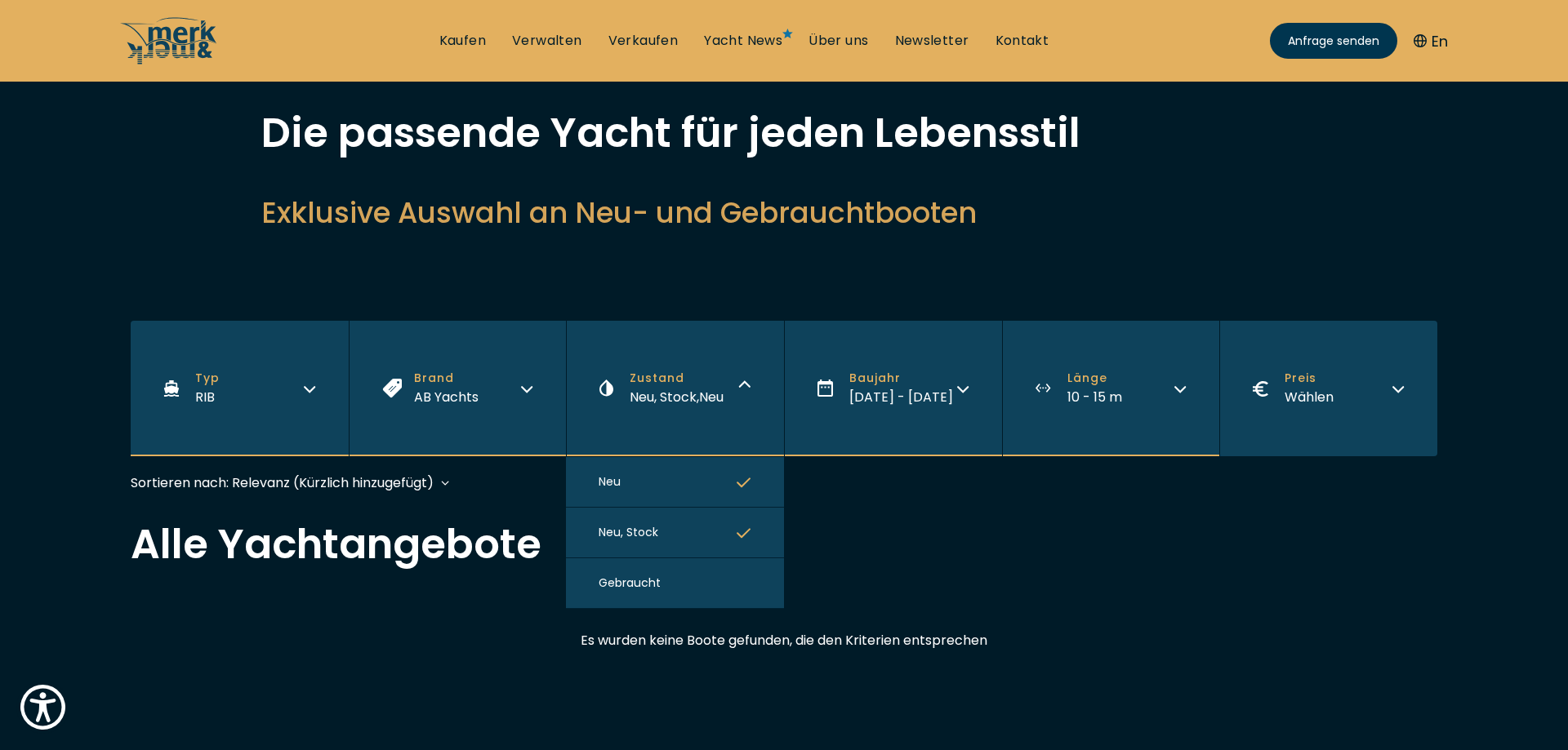
click at [632, 583] on span "Gebraucht" at bounding box center [630, 582] width 62 height 17
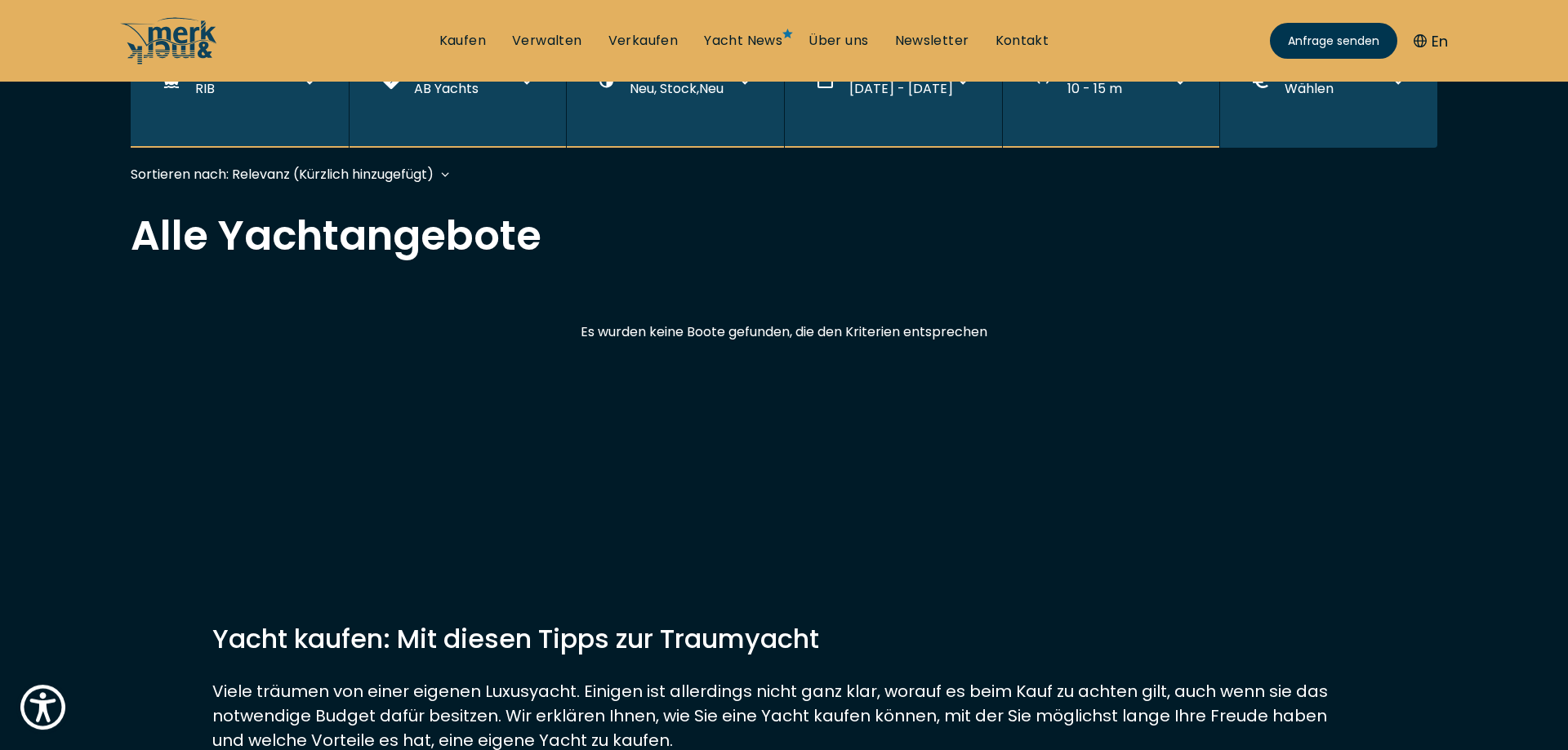
scroll to position [402, 0]
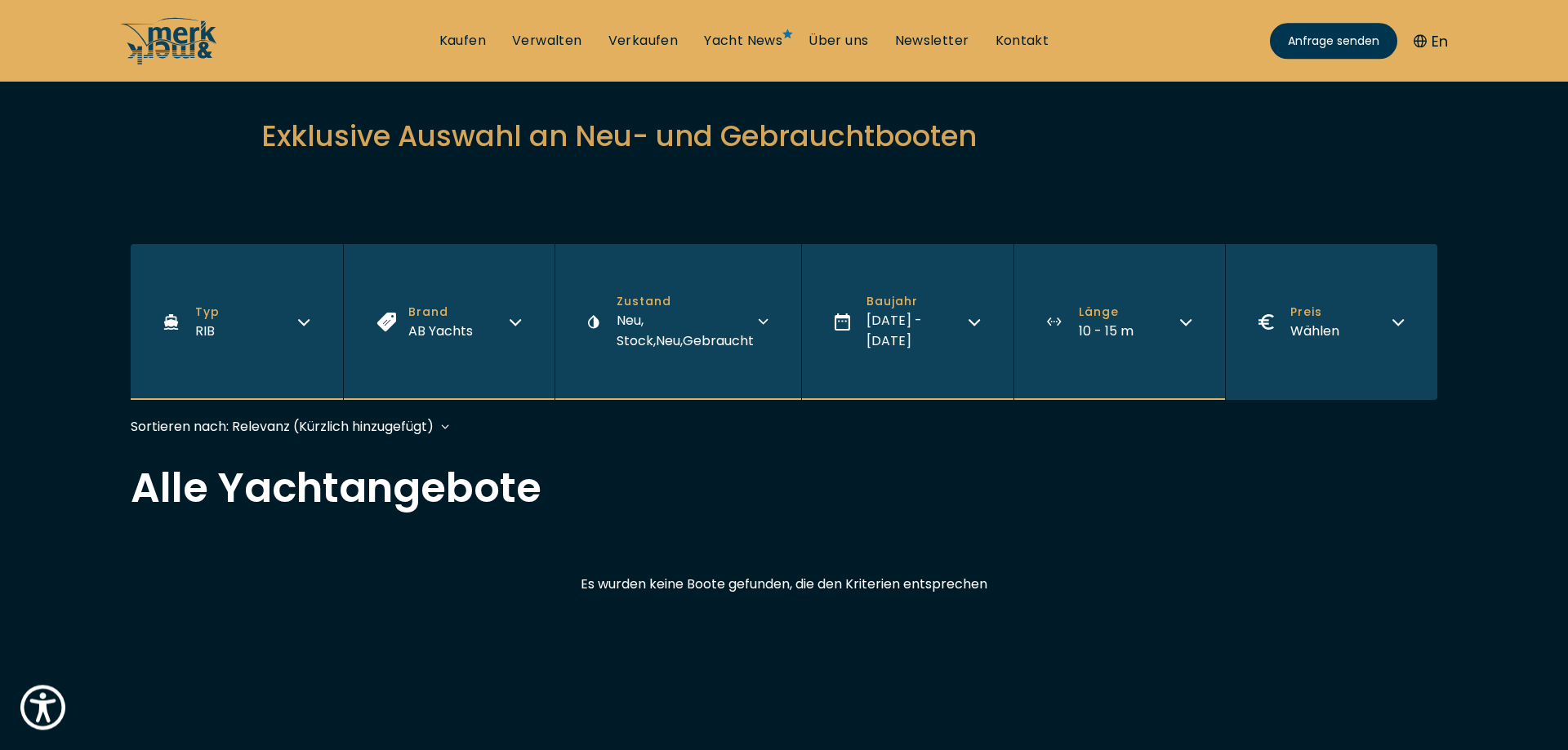
scroll to position [167, 0]
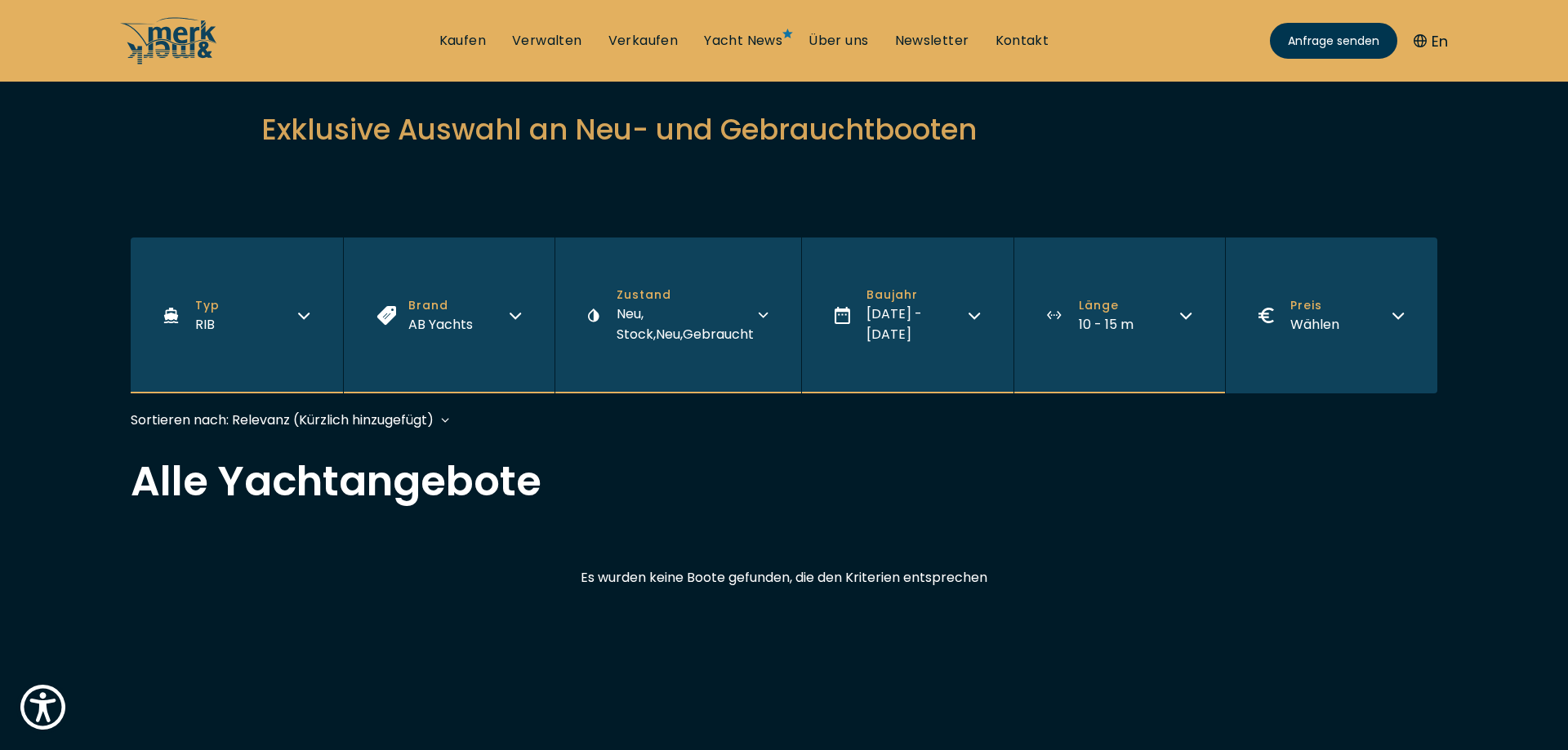
click at [1182, 310] on icon "button" at bounding box center [1186, 313] width 13 height 13
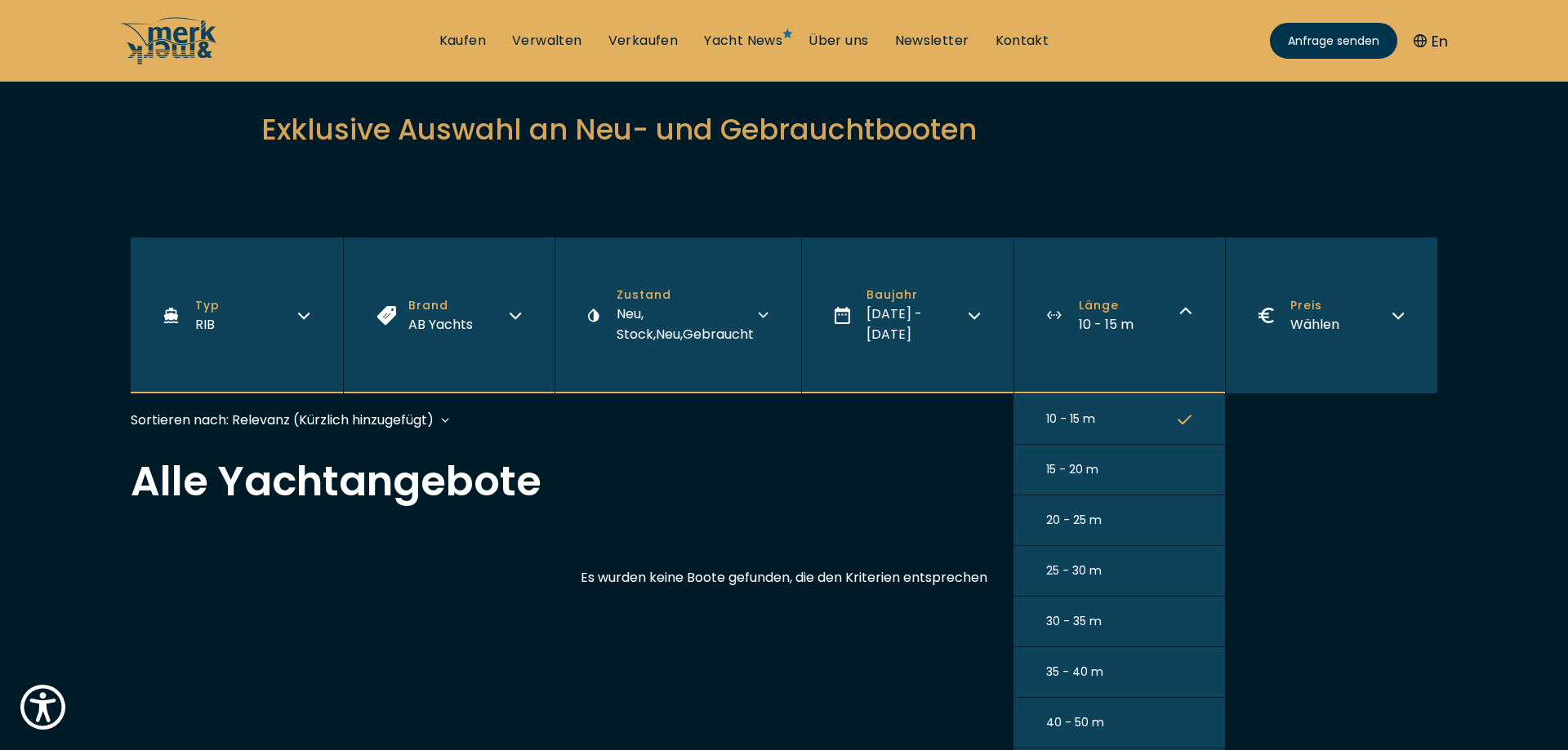
click at [1399, 316] on icon "button" at bounding box center [1398, 313] width 13 height 13
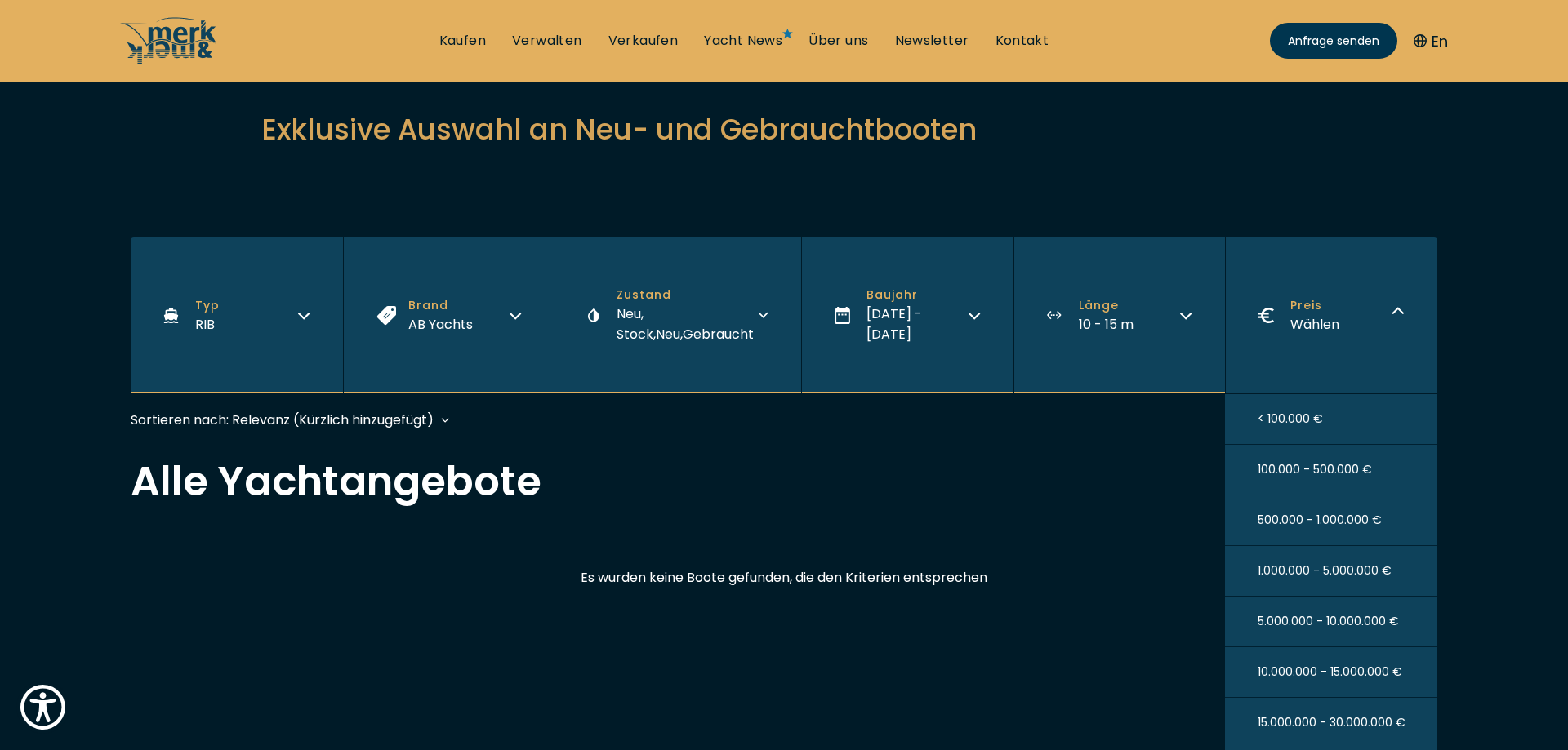
click at [1269, 418] on span "< 100.000 €" at bounding box center [1290, 418] width 66 height 17
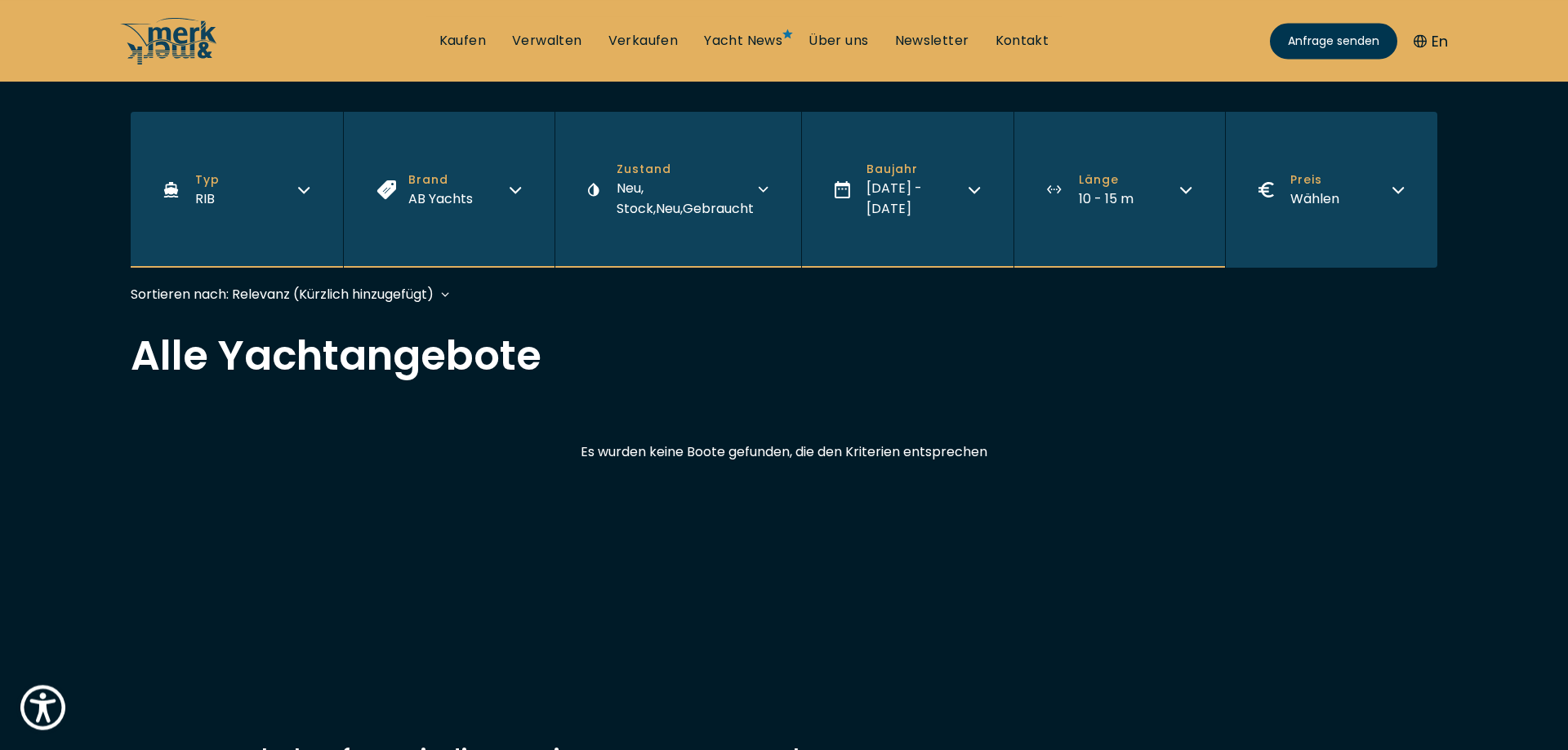
scroll to position [375, 0]
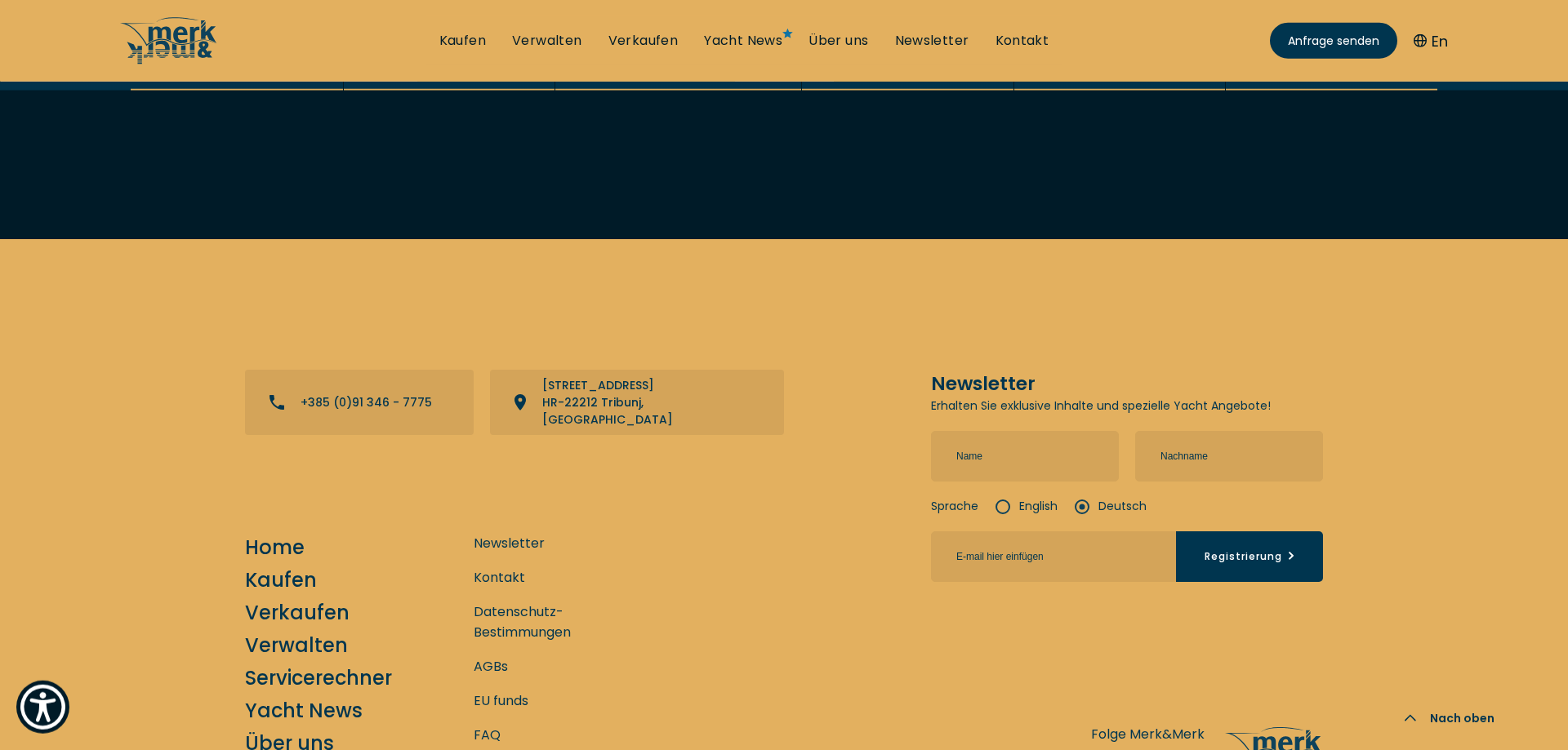
scroll to position [2484, 0]
